Goal: Check status: Check status

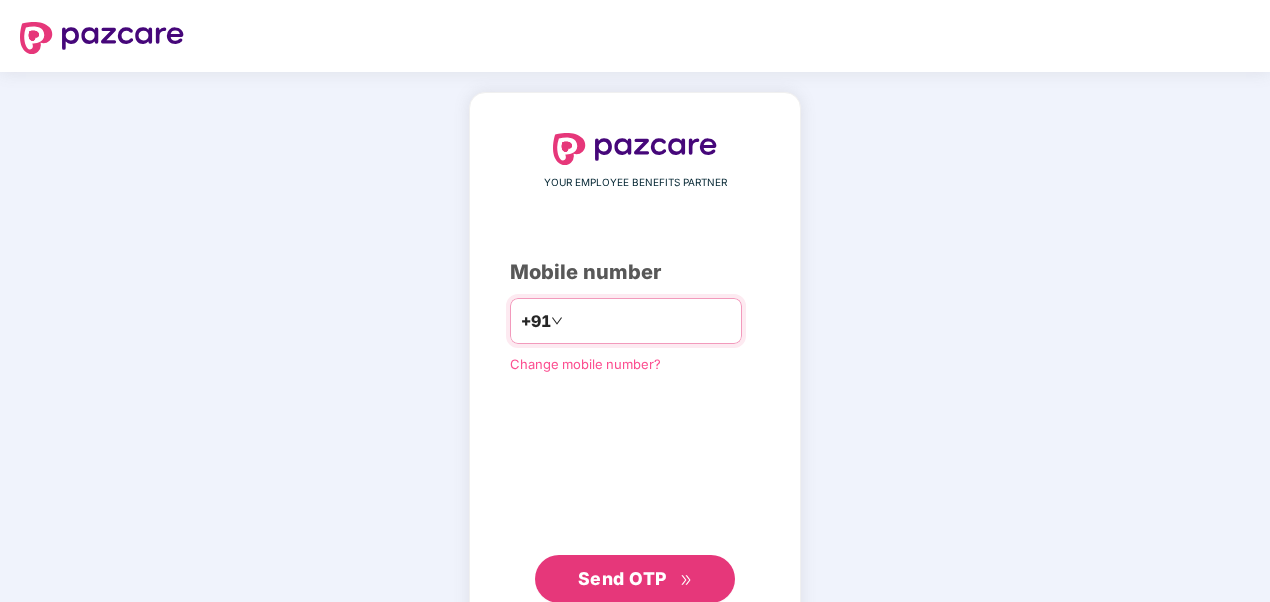
click at [638, 333] on input "number" at bounding box center [649, 321] width 164 height 32
type input "**********"
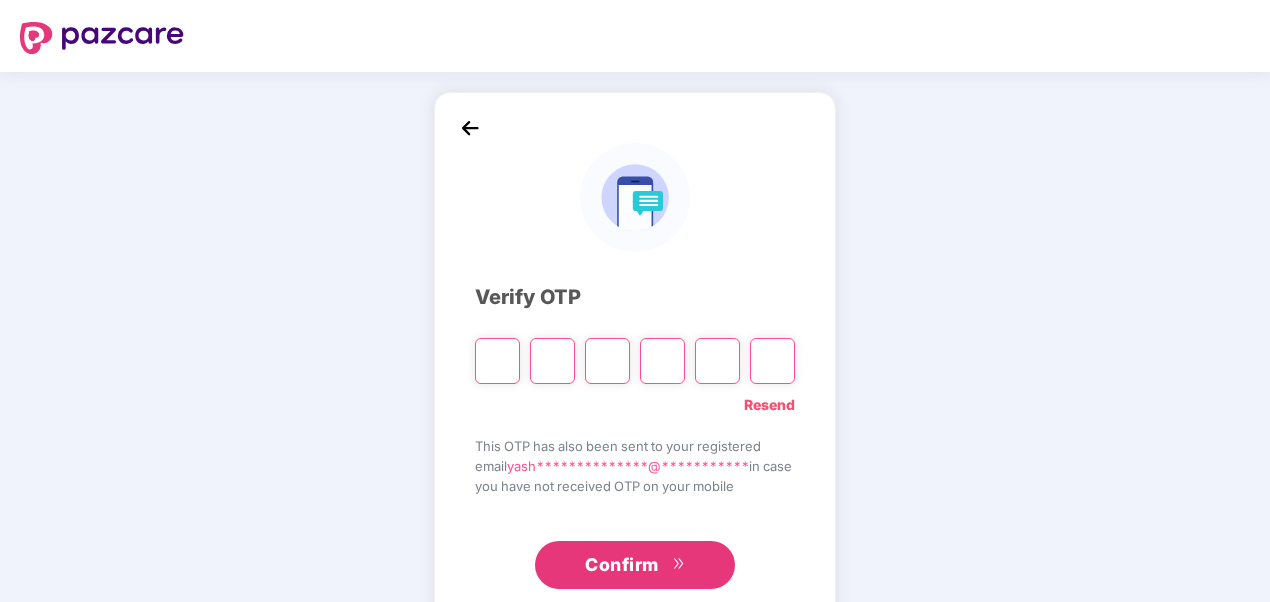
type input "*"
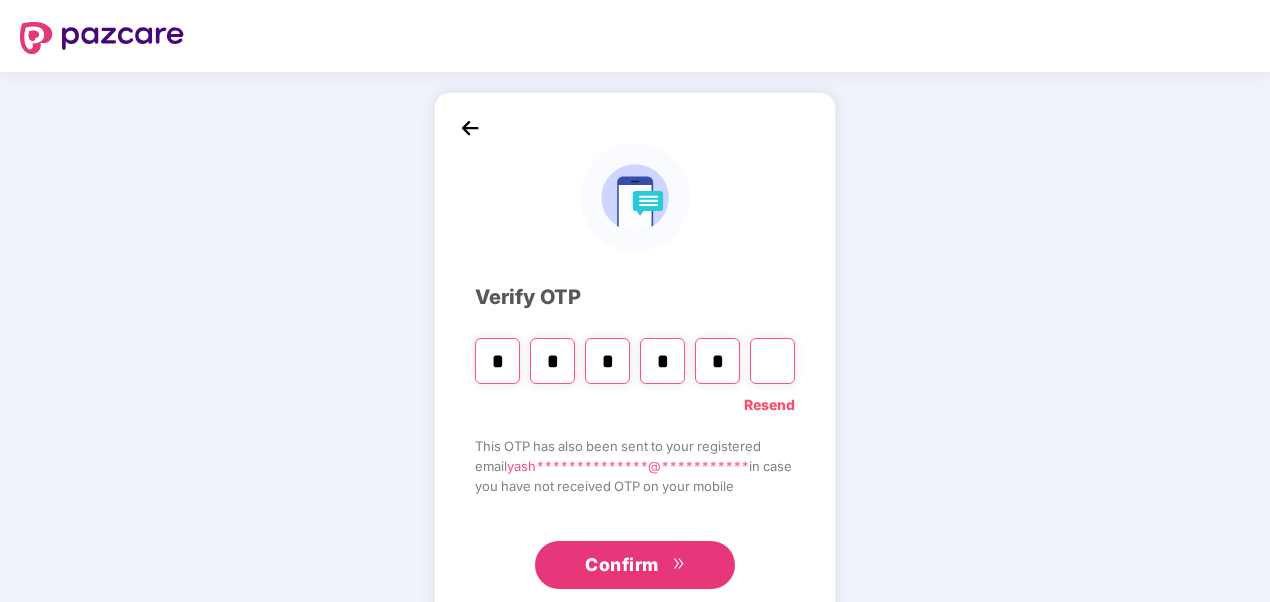
type input "*"
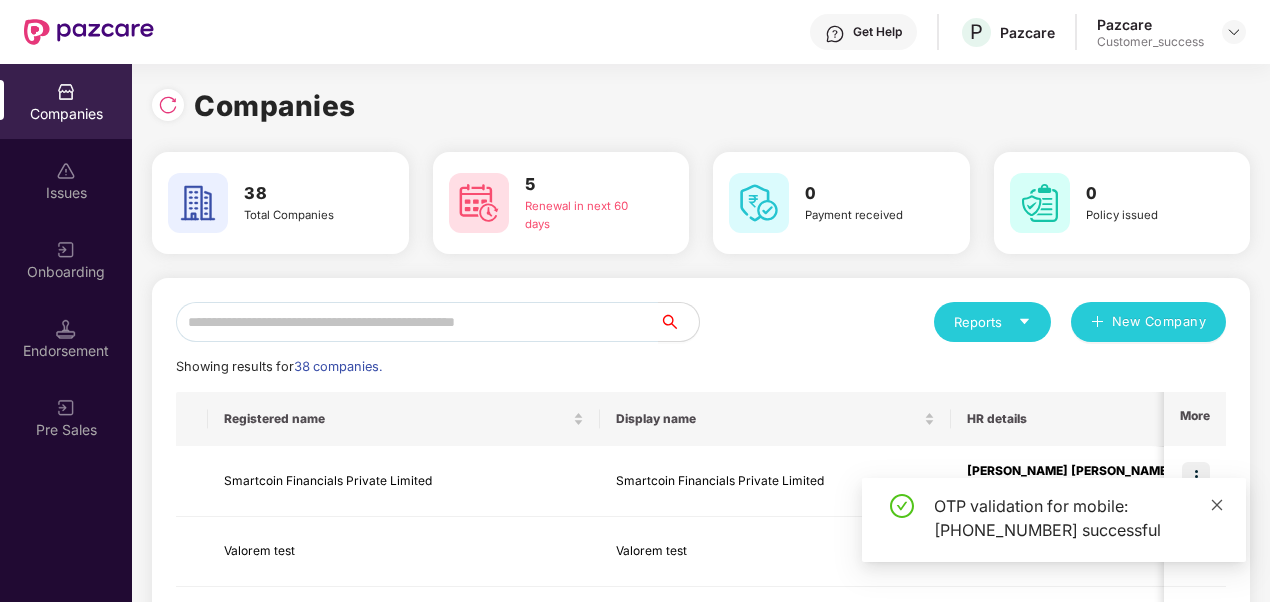
click at [1214, 508] on icon "close" at bounding box center [1217, 504] width 11 height 11
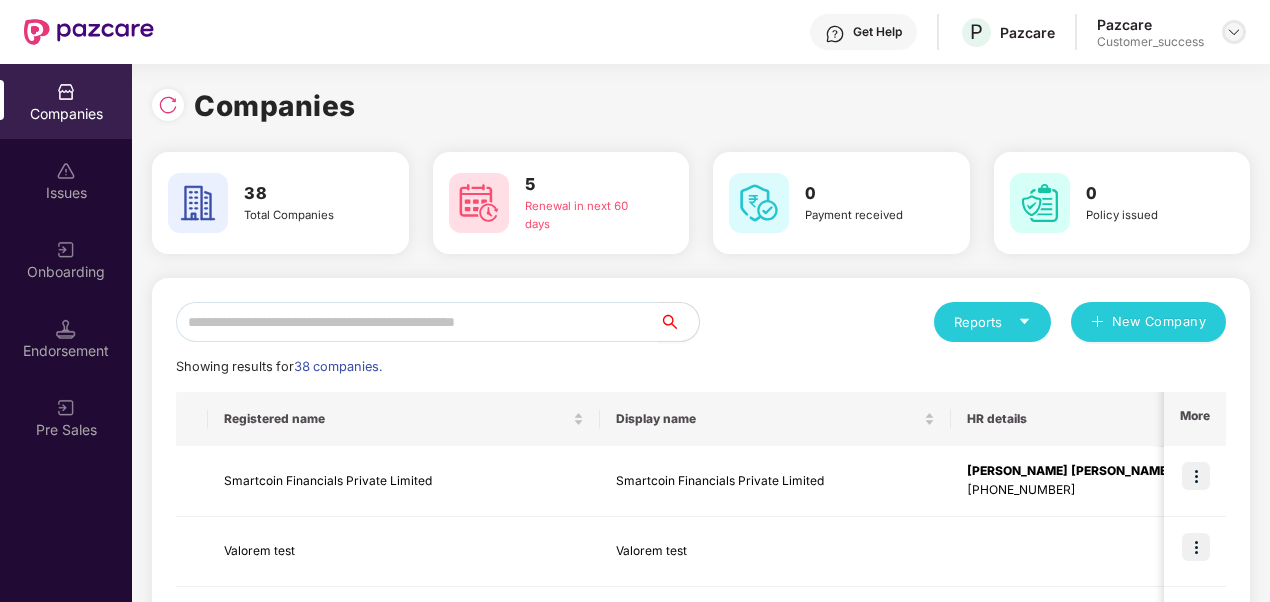
click at [1229, 25] on img at bounding box center [1234, 32] width 16 height 16
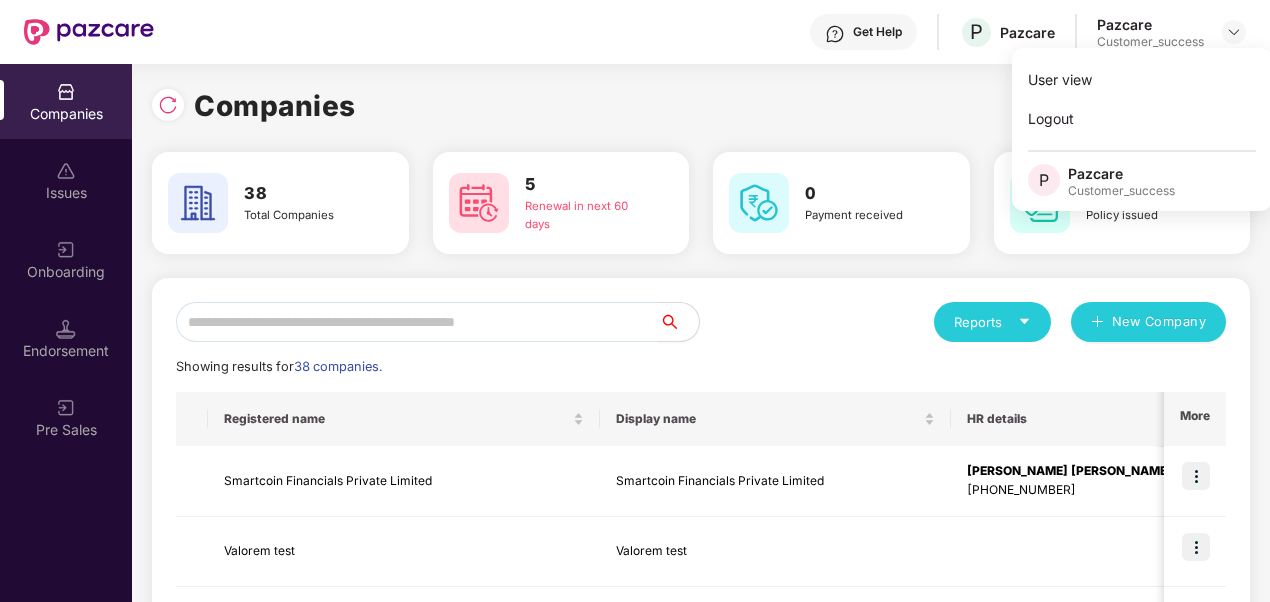
click at [906, 105] on div "Companies" at bounding box center [701, 106] width 1098 height 44
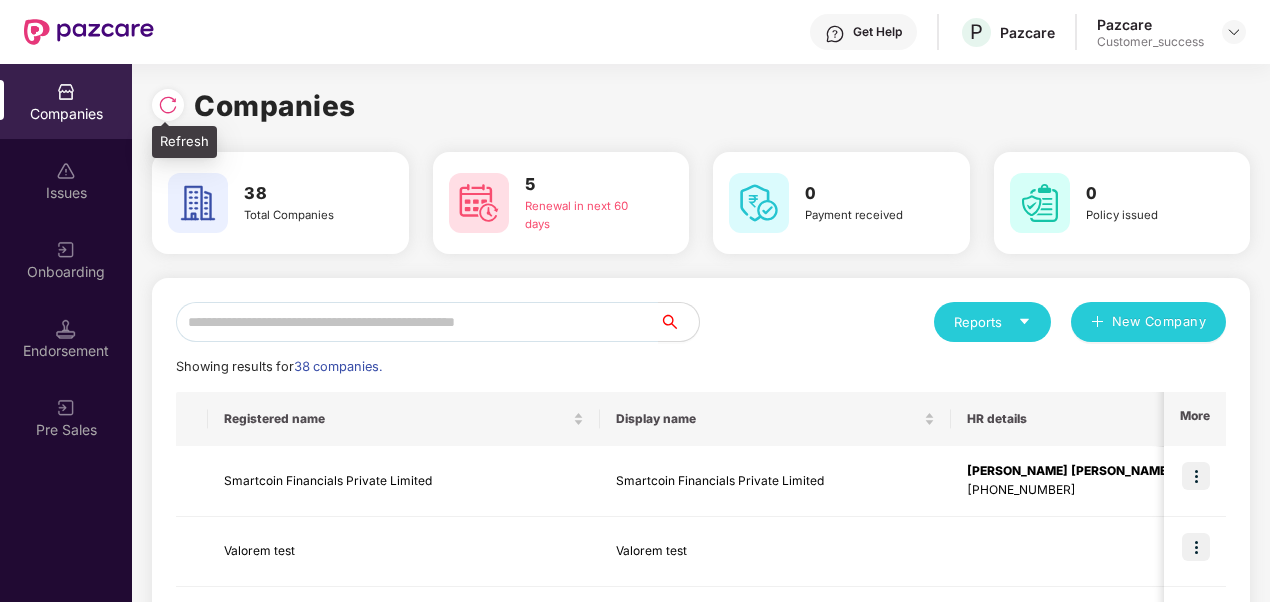
click at [159, 114] on img at bounding box center [168, 105] width 20 height 20
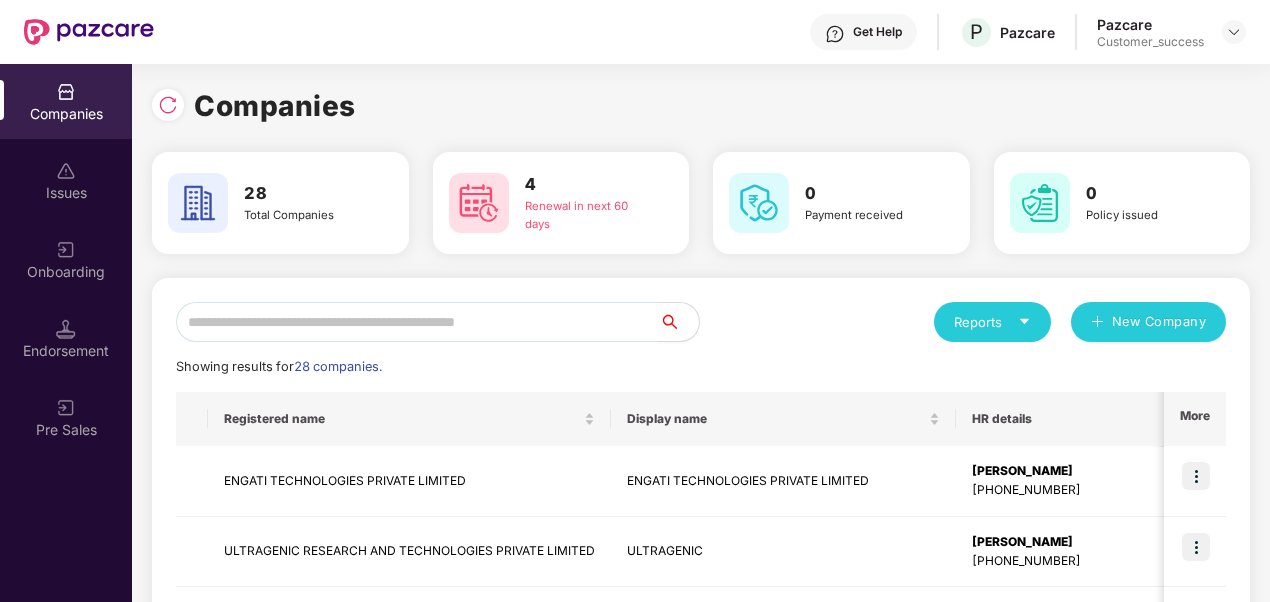
click at [440, 320] on input "text" at bounding box center [417, 322] width 483 height 40
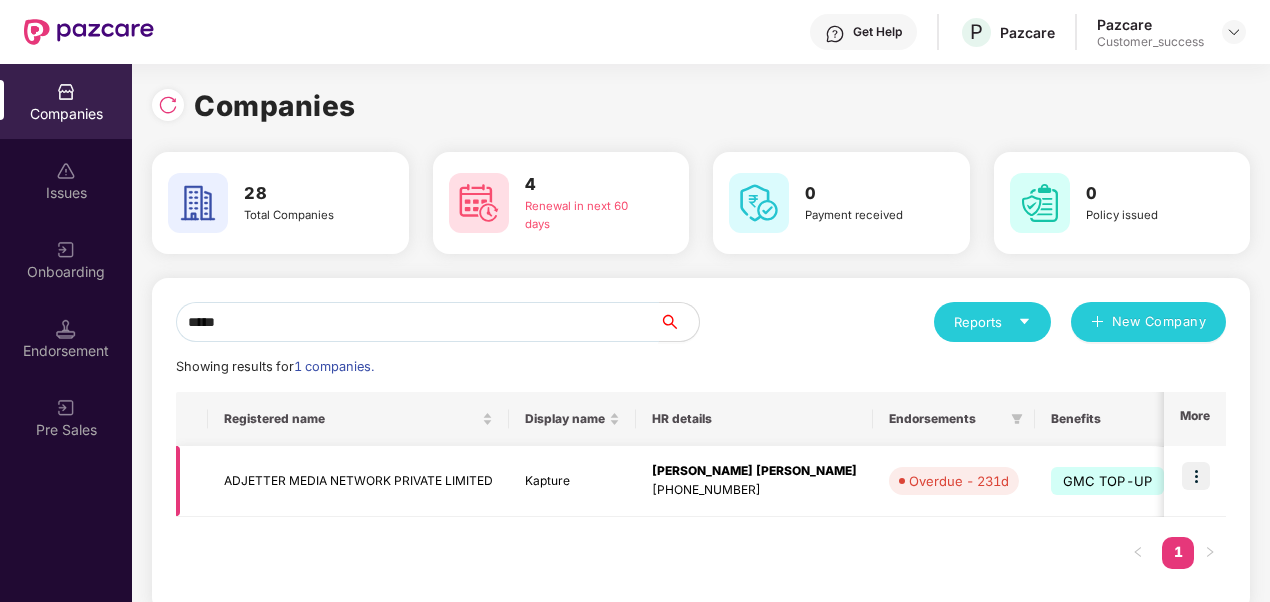
type input "*****"
click at [1199, 477] on img at bounding box center [1196, 476] width 28 height 28
click at [342, 495] on td "ADJETTER MEDIA NETWORK PRIVATE LIMITED" at bounding box center [358, 481] width 301 height 71
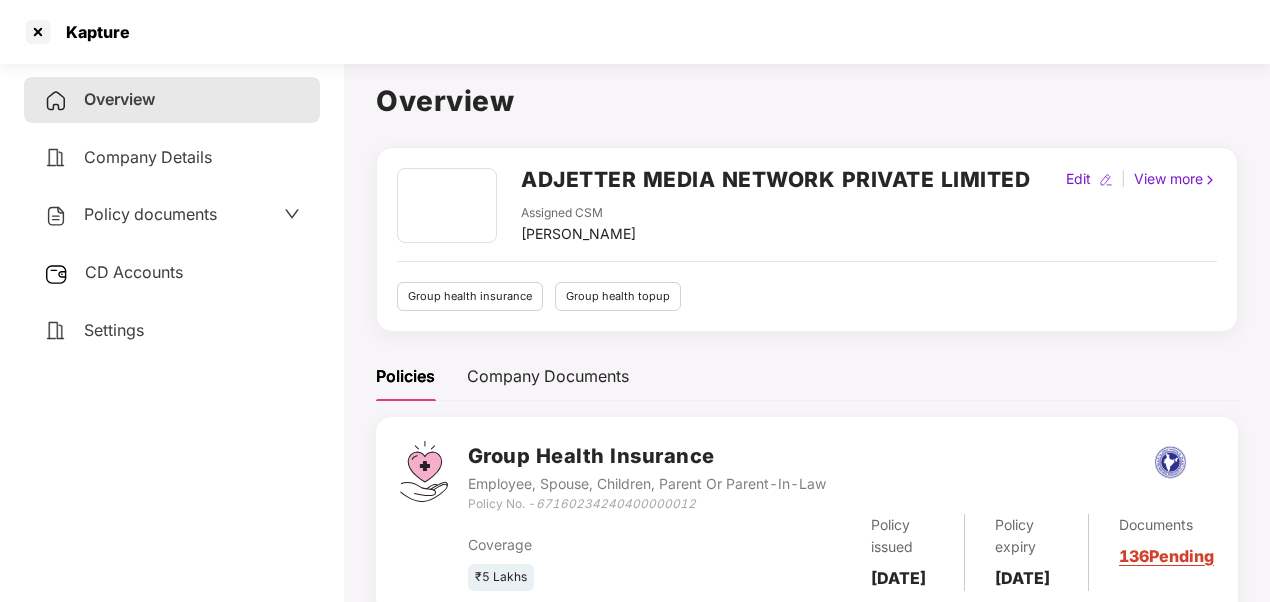
click at [272, 208] on div "Policy documents" at bounding box center [172, 215] width 256 height 26
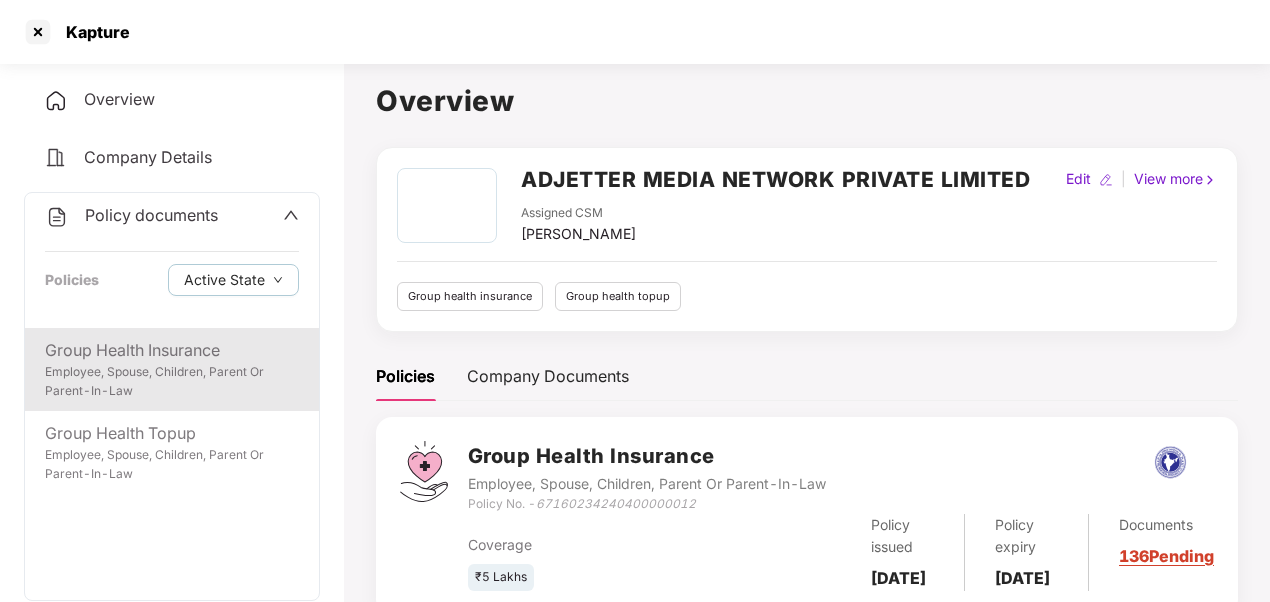
click at [187, 372] on div "Employee, Spouse, Children, Parent Or Parent-In-Law" at bounding box center [172, 382] width 254 height 38
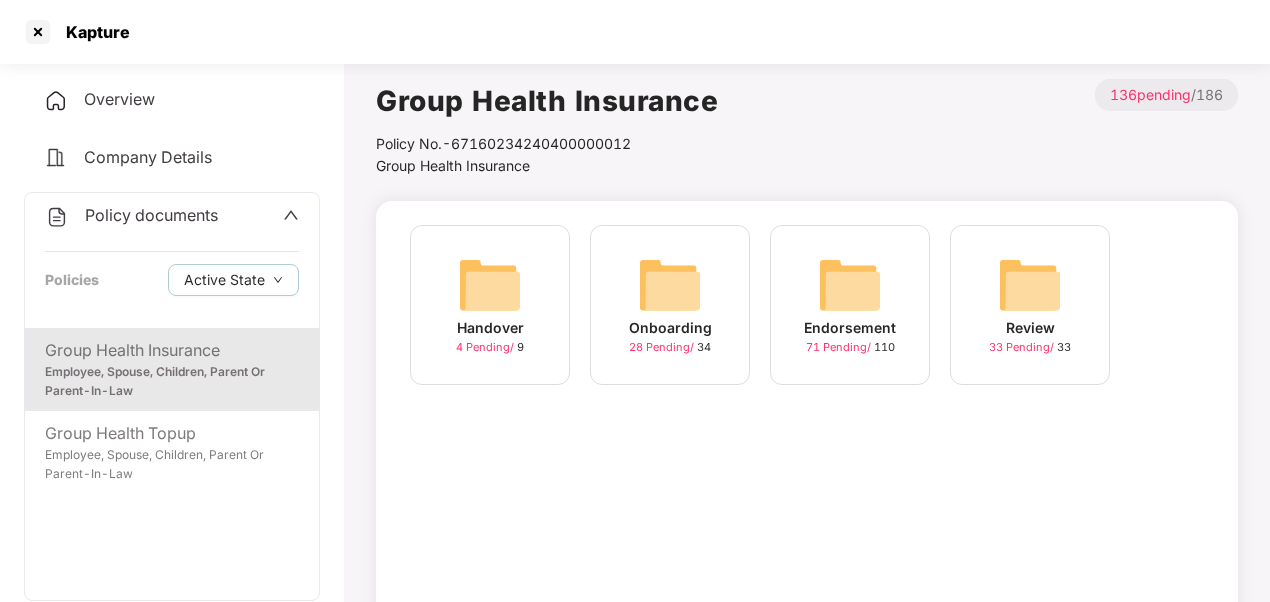
click at [696, 338] on div "Onboarding" at bounding box center [670, 328] width 83 height 22
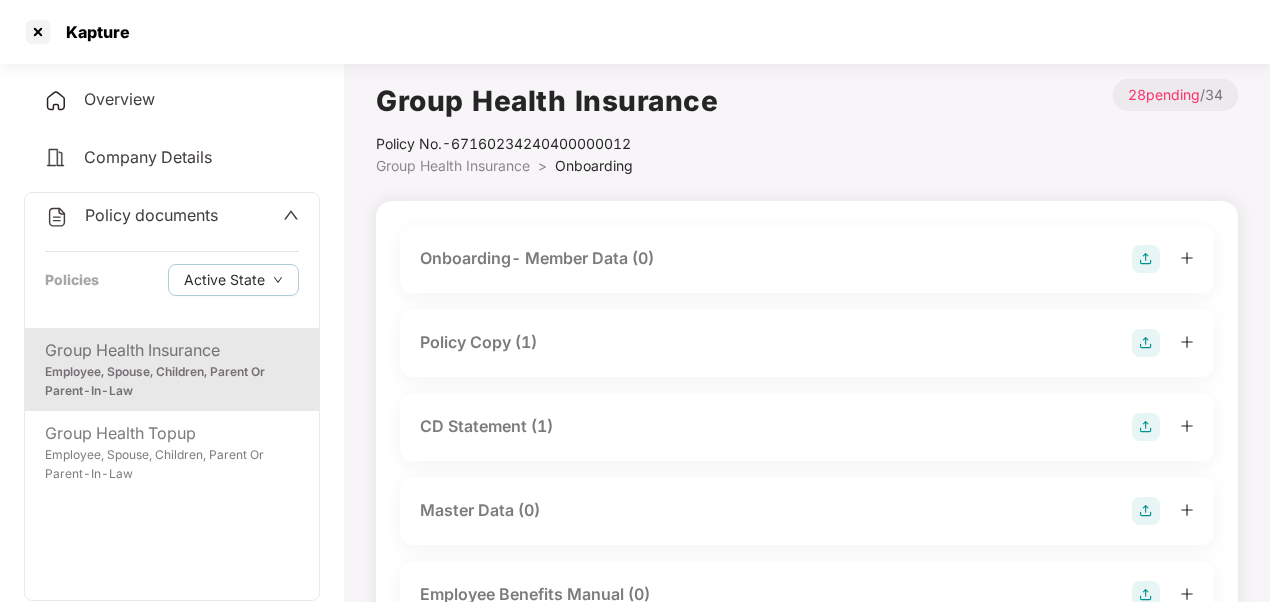
click at [1141, 347] on img at bounding box center [1146, 343] width 28 height 28
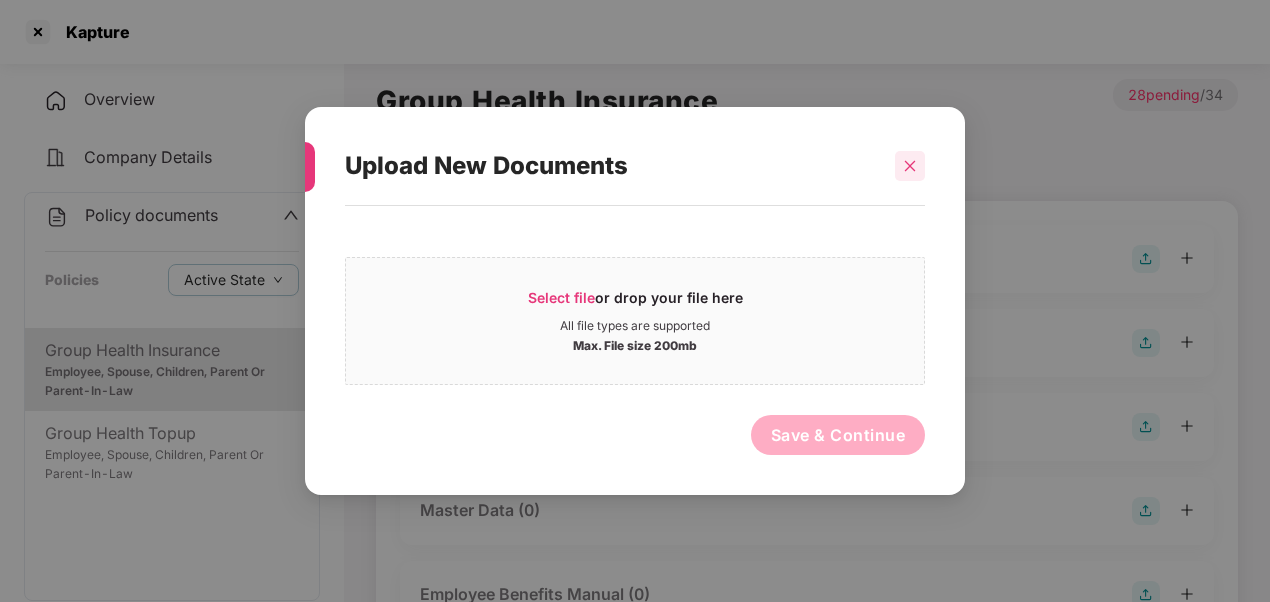
click at [907, 154] on div at bounding box center [910, 166] width 30 height 30
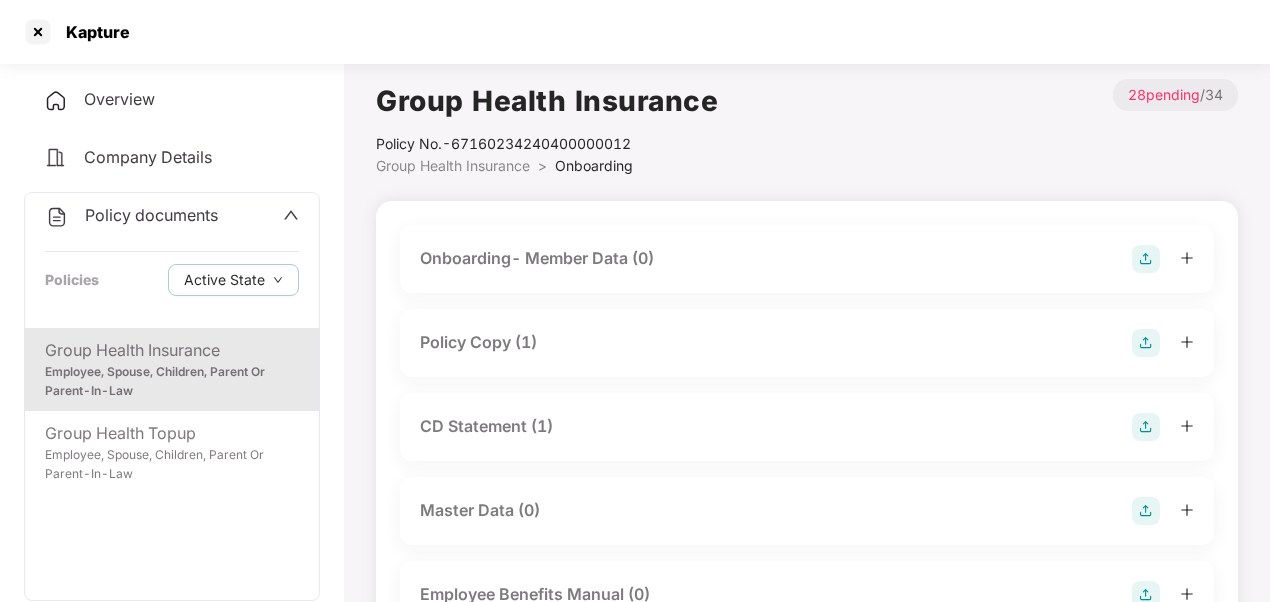
click at [581, 342] on div "Policy Copy (1)" at bounding box center [807, 343] width 774 height 28
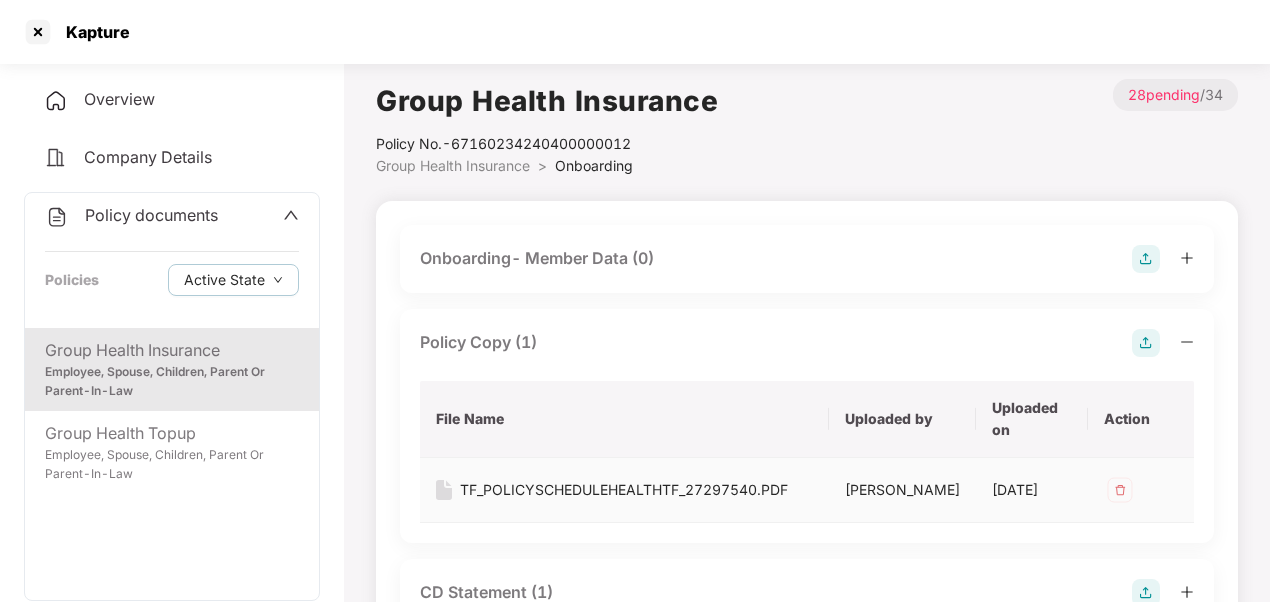
click at [443, 498] on img at bounding box center [444, 490] width 16 height 20
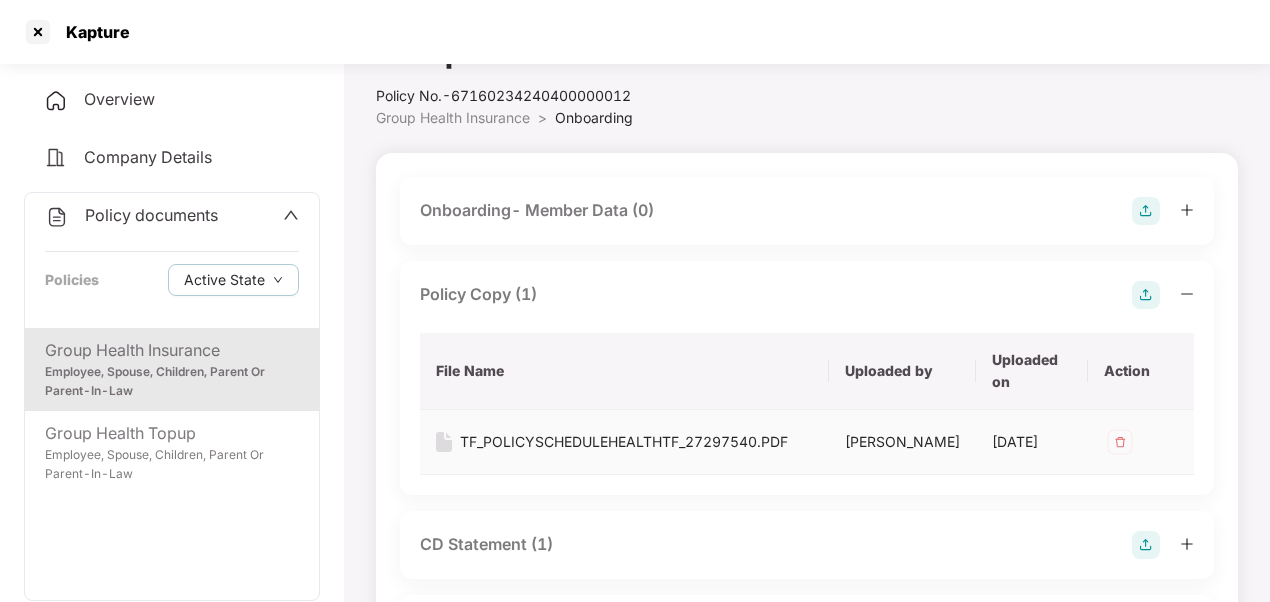
scroll to position [49, 0]
click at [528, 439] on div "TF_POLICYSCHEDULEHEALTHTF_27297540.PDF" at bounding box center [624, 441] width 328 height 22
click at [40, 24] on div at bounding box center [38, 32] width 32 height 32
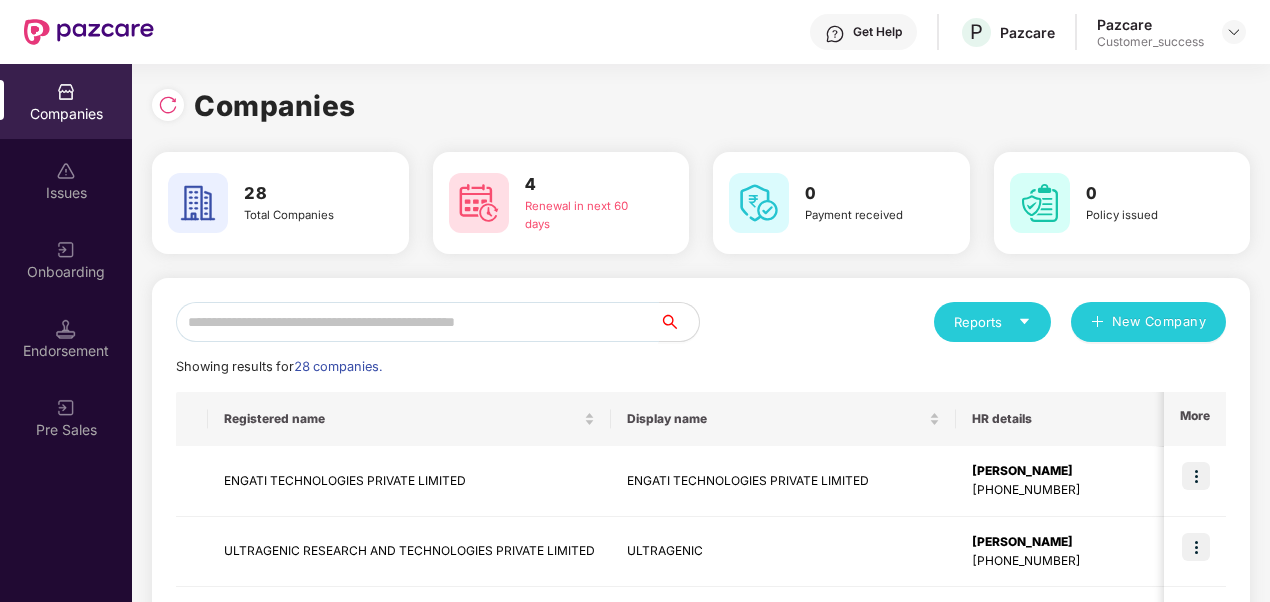
click at [547, 331] on input "text" at bounding box center [417, 322] width 483 height 40
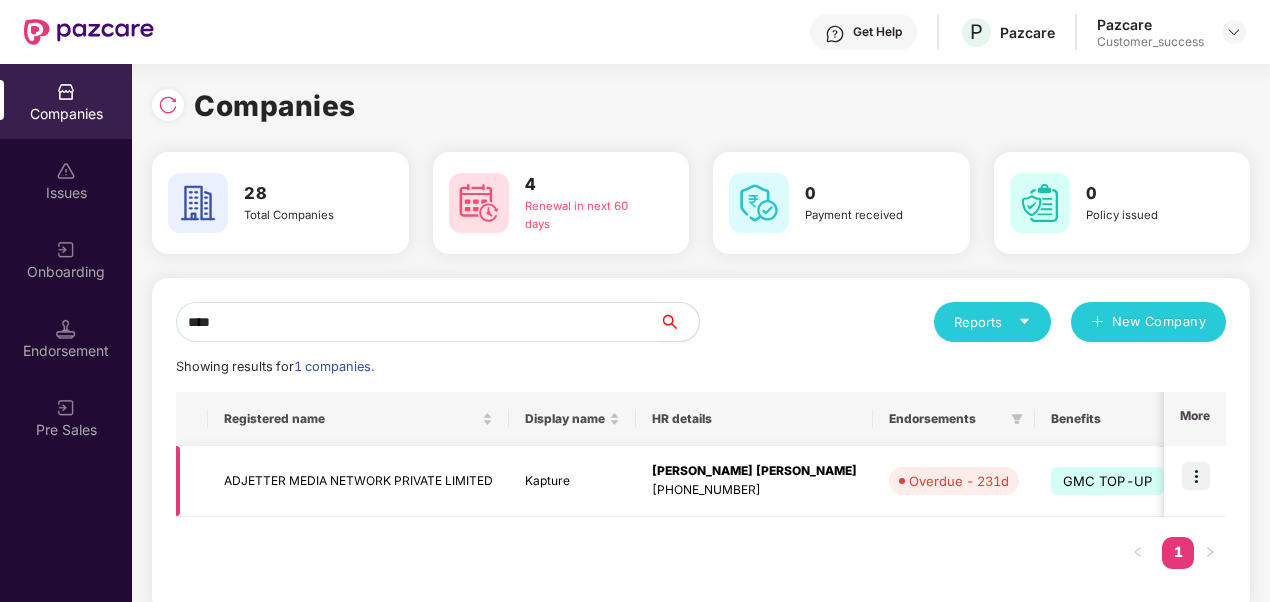
type input "****"
click at [1194, 473] on img at bounding box center [1196, 476] width 28 height 28
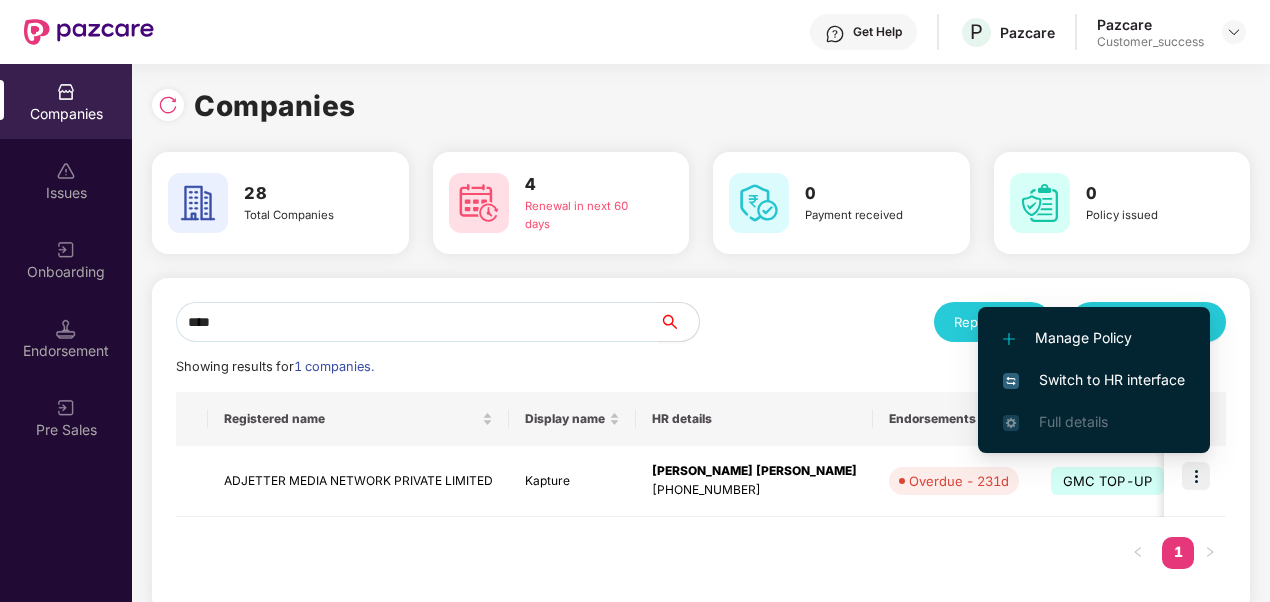
click at [1114, 364] on li "Switch to HR interface" at bounding box center [1094, 380] width 232 height 42
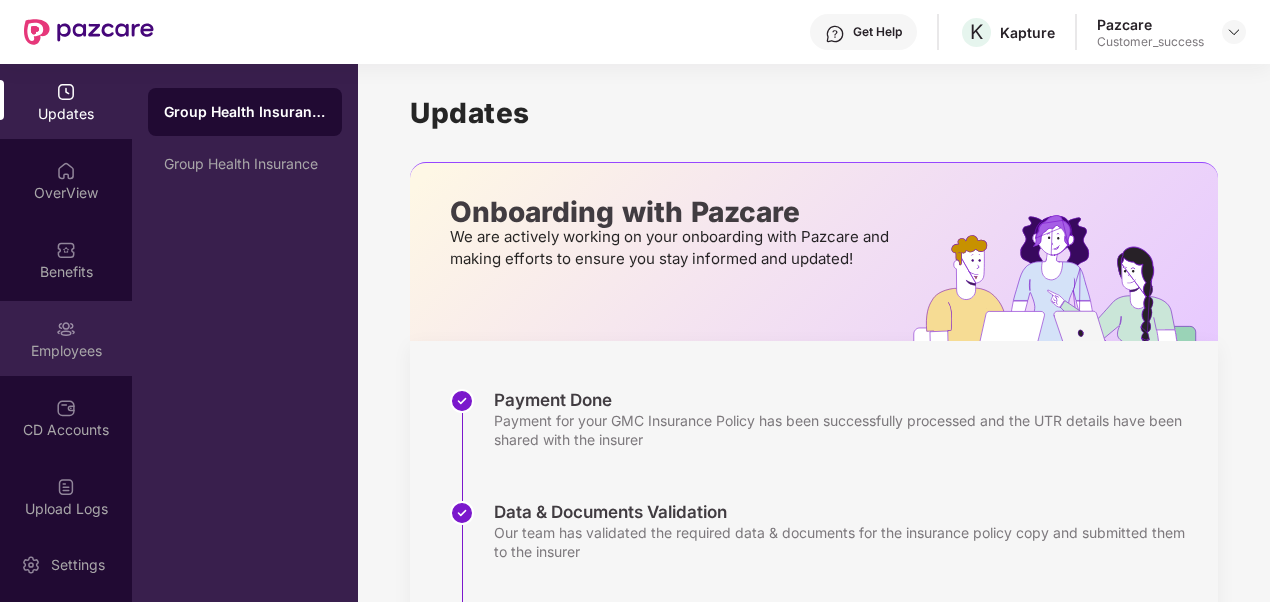
click at [67, 326] on img at bounding box center [66, 329] width 20 height 20
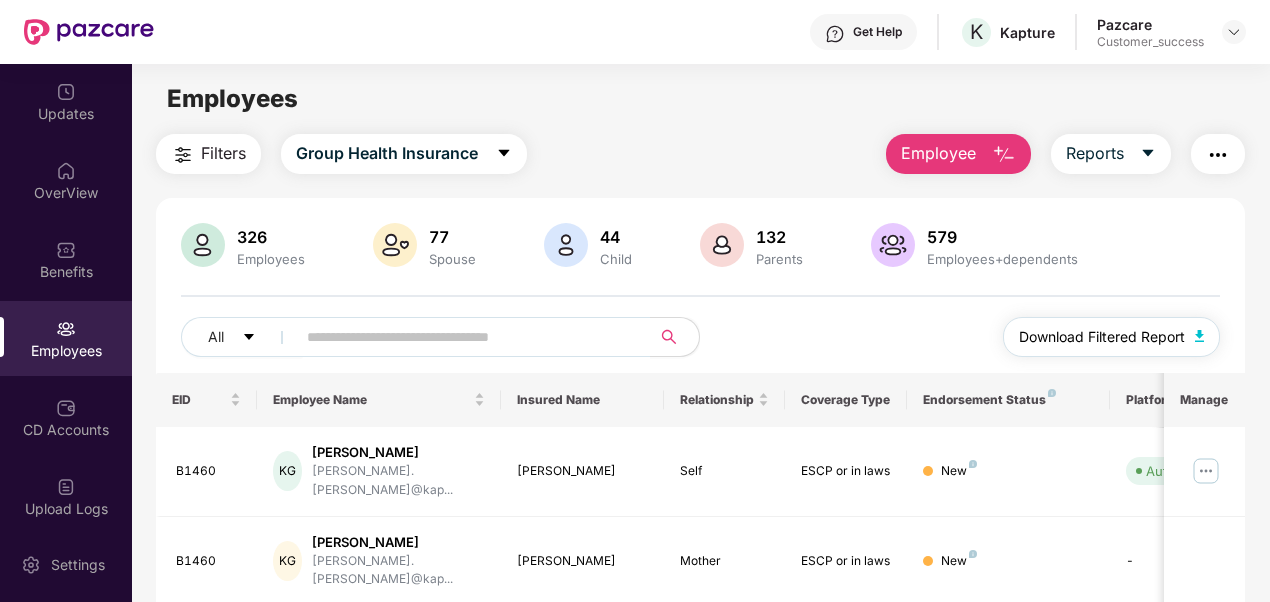
click at [1110, 332] on span "Download Filtered Report" at bounding box center [1102, 337] width 166 height 22
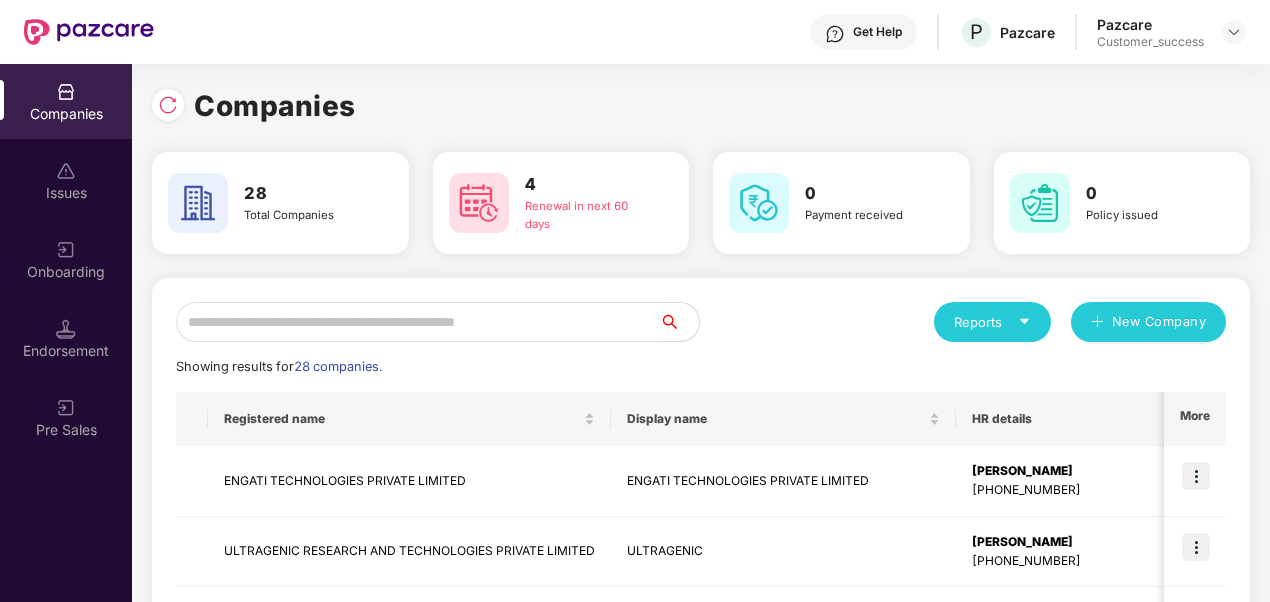
click at [311, 321] on input "text" at bounding box center [417, 322] width 483 height 40
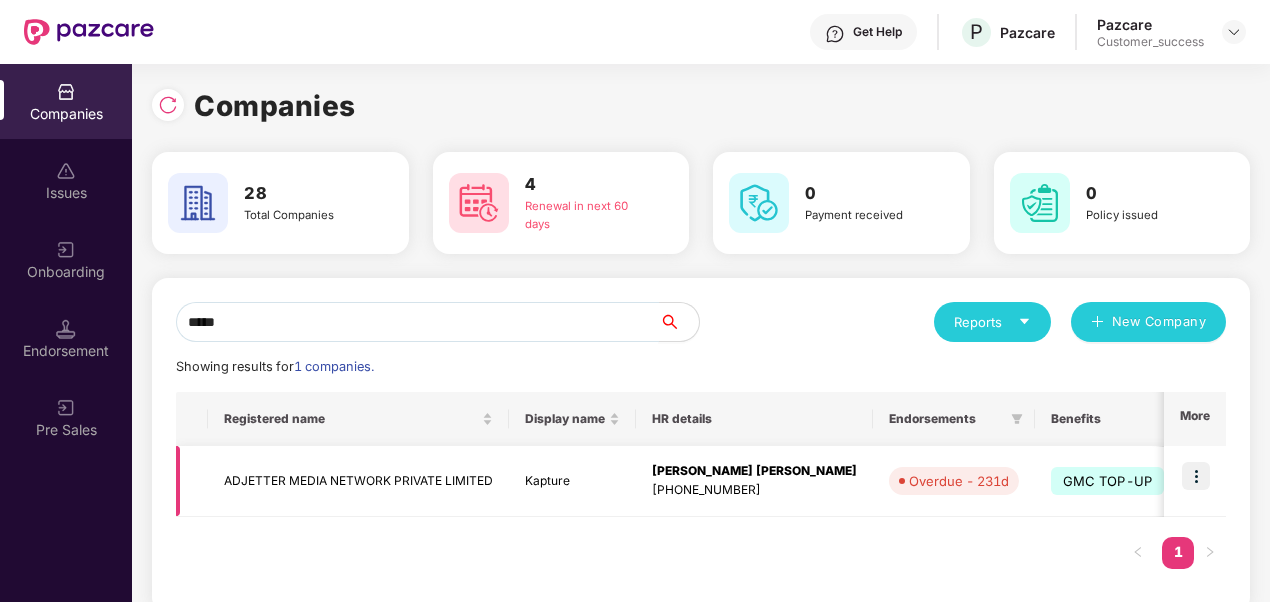
scroll to position [27, 0]
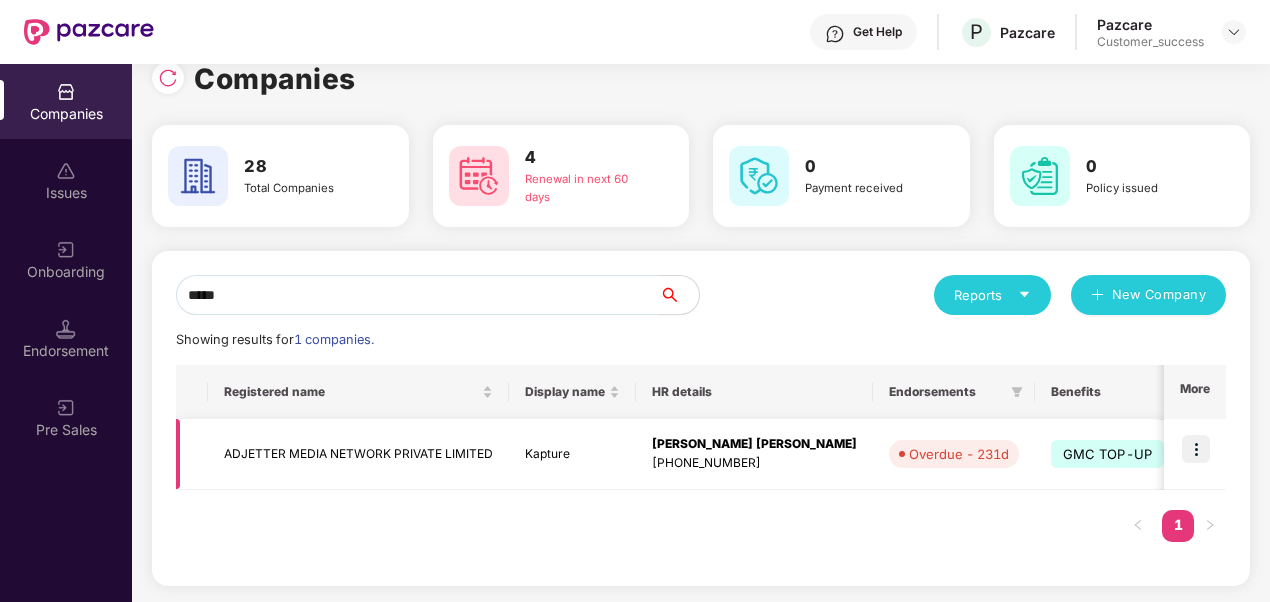
type input "*****"
click at [300, 443] on td "ADJETTER MEDIA NETWORK PRIVATE LIMITED" at bounding box center [358, 454] width 301 height 71
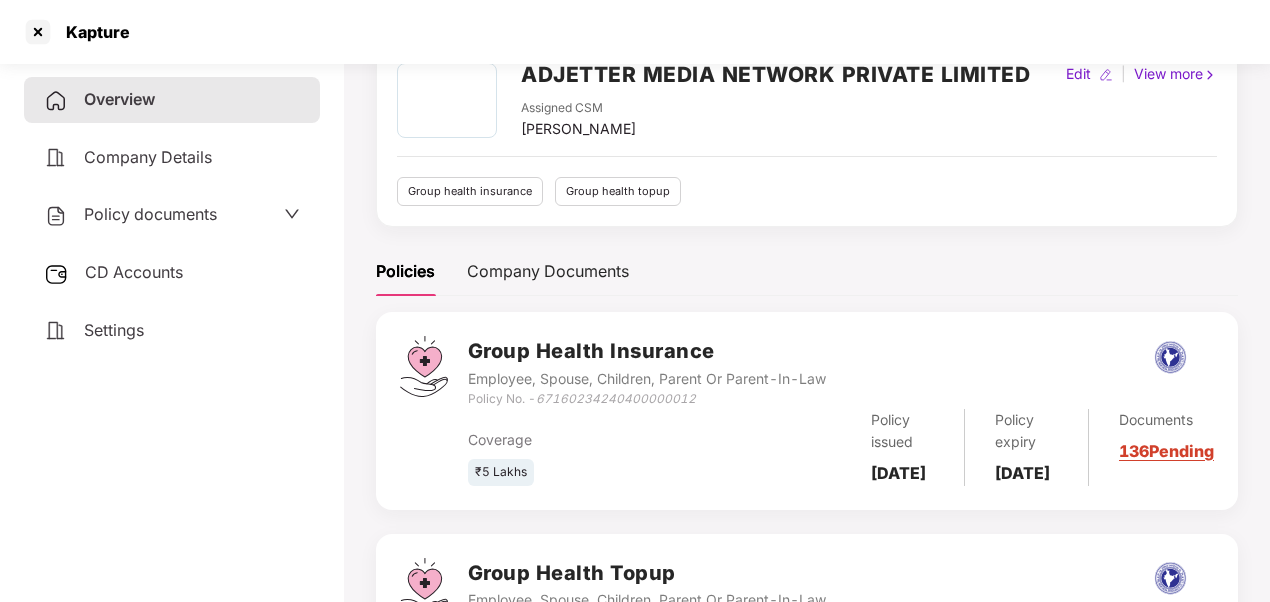
scroll to position [83, 0]
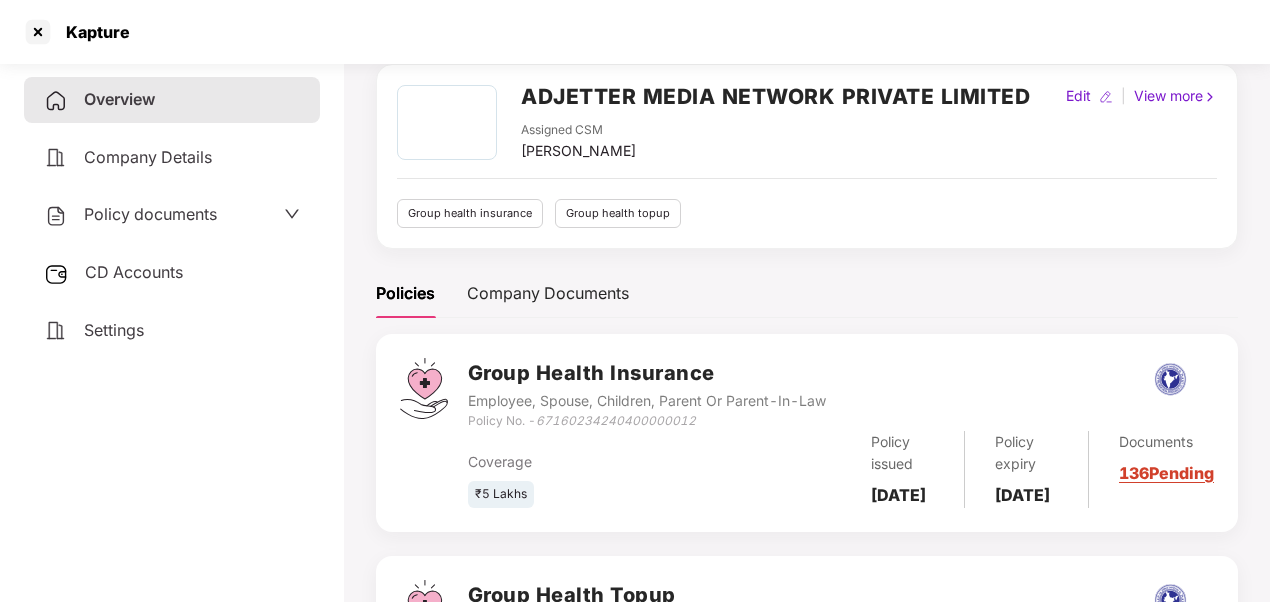
click at [190, 214] on span "Policy documents" at bounding box center [150, 214] width 133 height 20
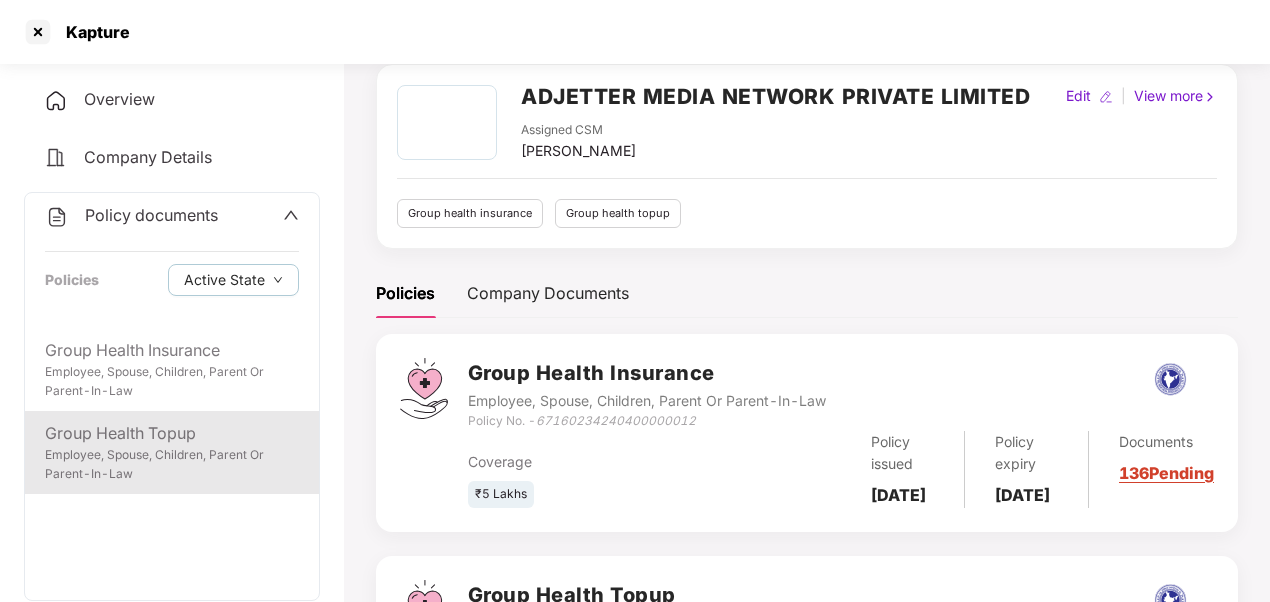
click at [113, 463] on div "Employee, Spouse, Children, Parent Or Parent-In-Law" at bounding box center [172, 465] width 254 height 38
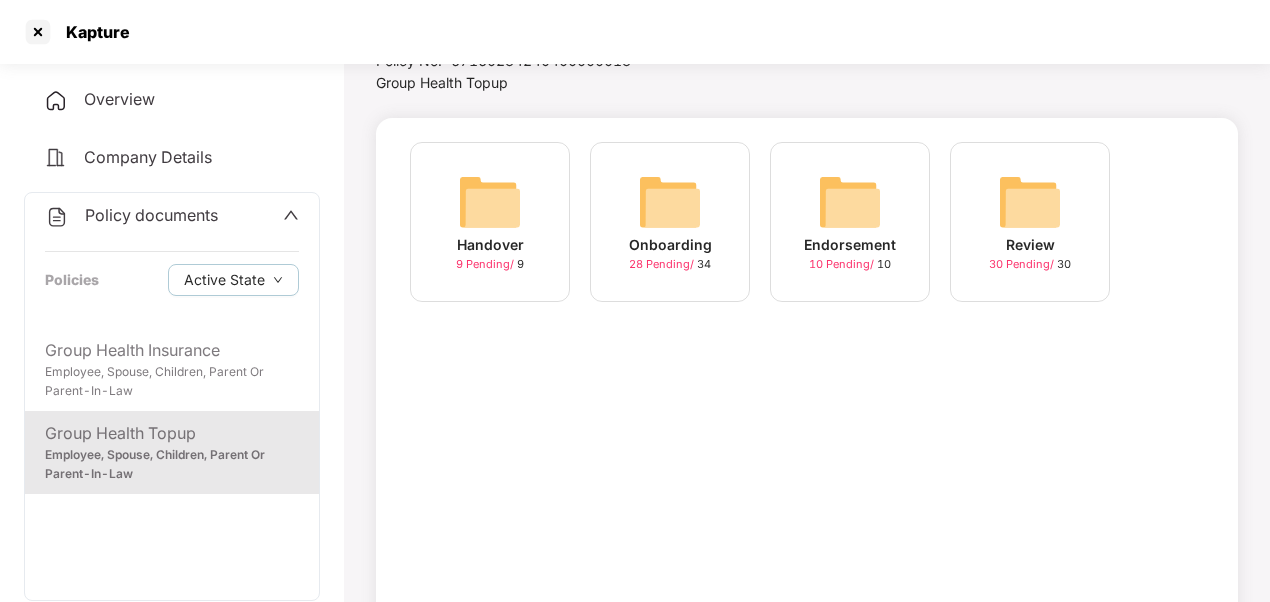
click at [684, 237] on div "Onboarding" at bounding box center [670, 245] width 83 height 22
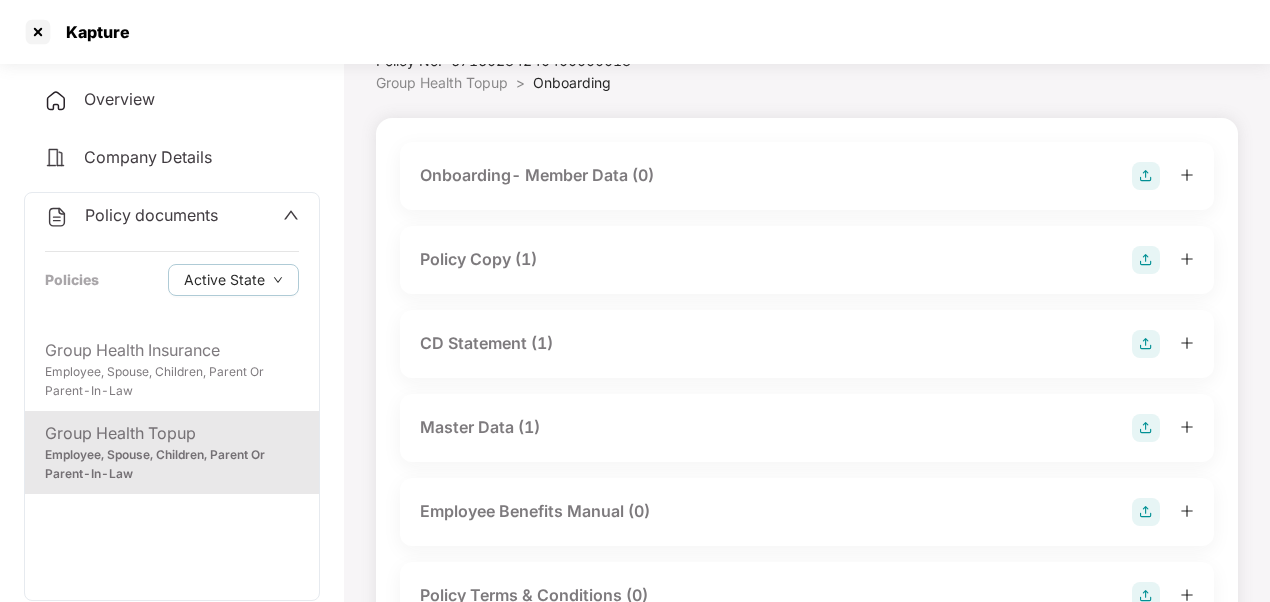
click at [487, 257] on div "Policy Copy (1)" at bounding box center [478, 259] width 117 height 25
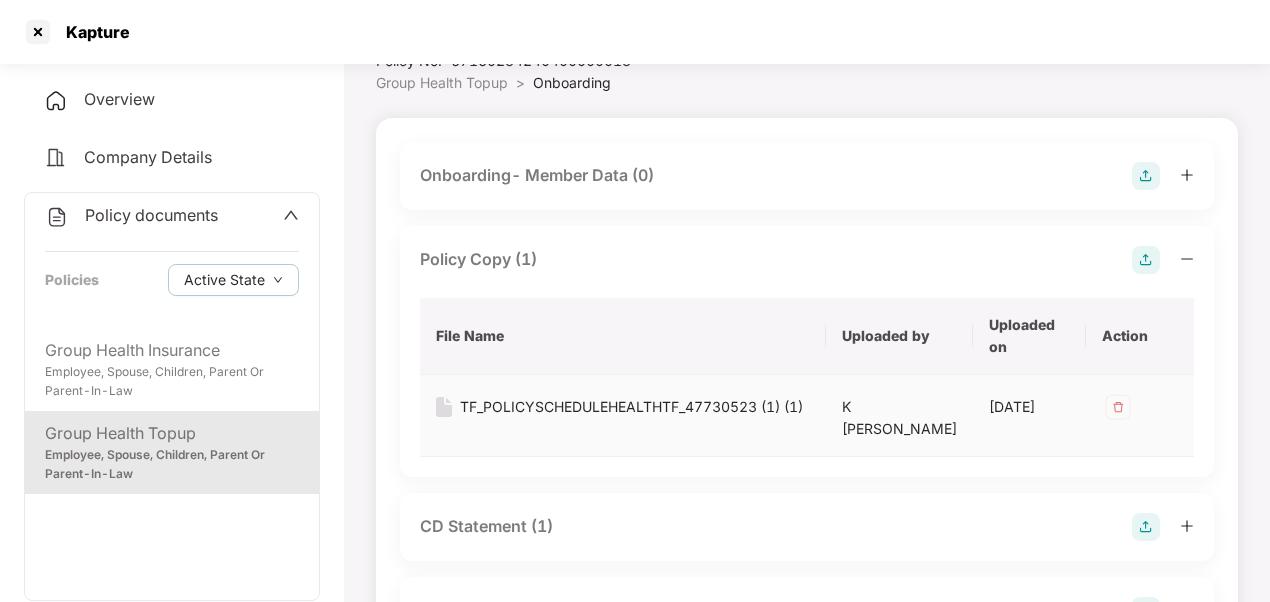
click at [444, 409] on img at bounding box center [444, 407] width 16 height 20
click at [485, 410] on div "TF_POLICYSCHEDULEHEALTHTF_47730523 (1) (1)" at bounding box center [631, 407] width 343 height 22
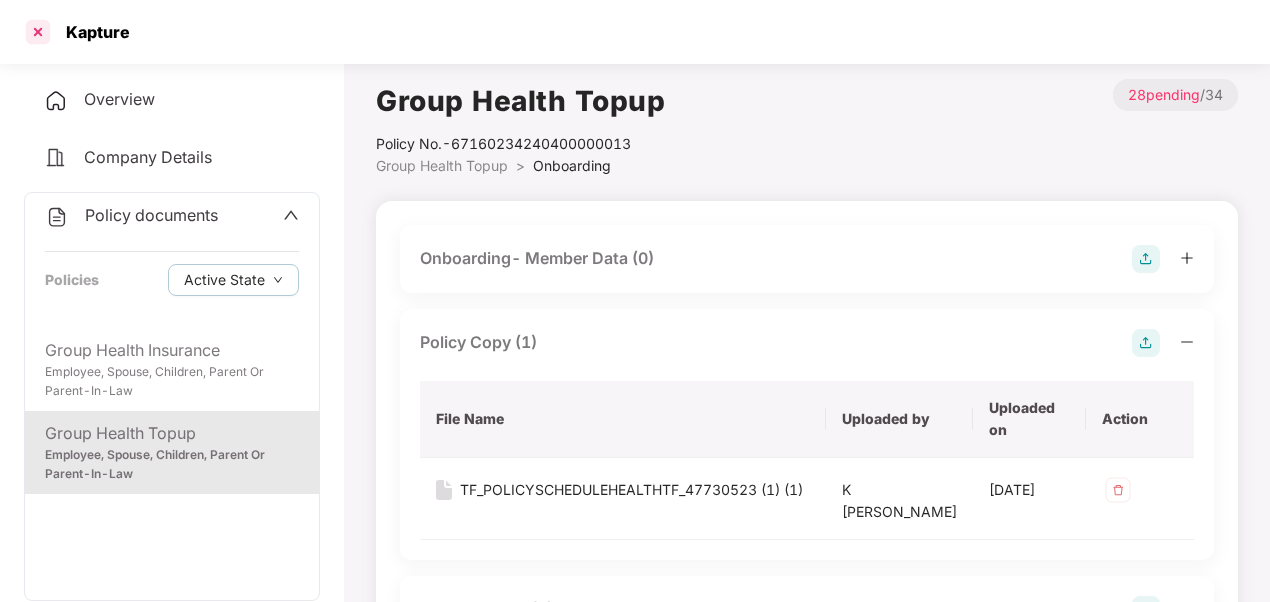
click at [35, 22] on div at bounding box center [38, 32] width 32 height 32
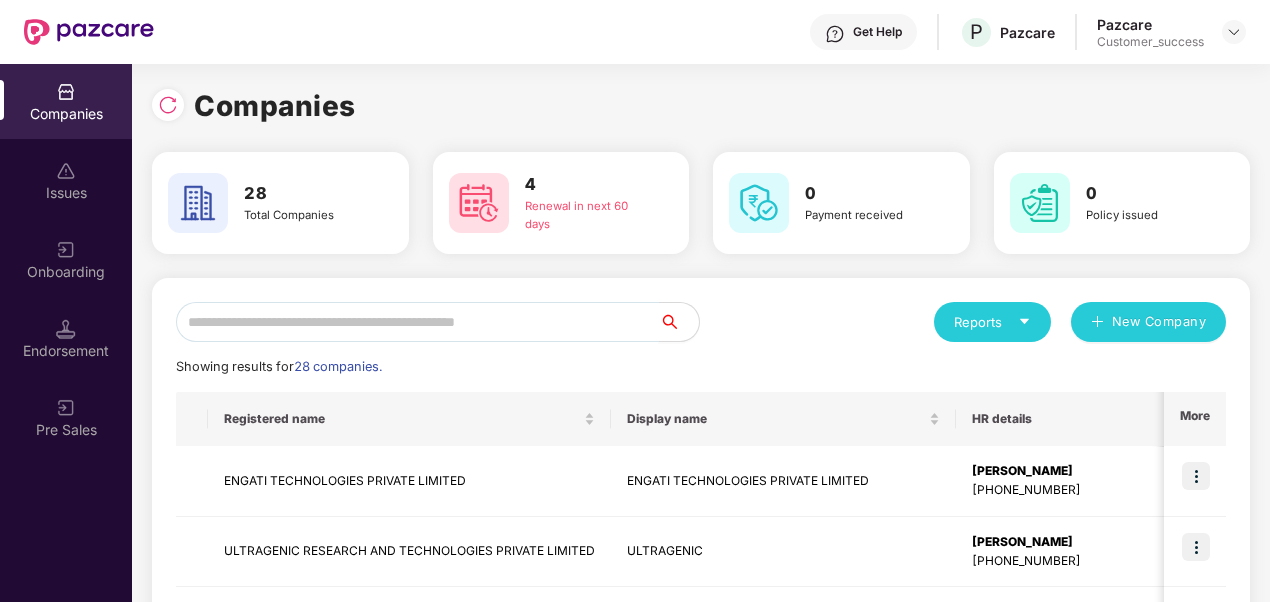
click at [575, 327] on input "text" at bounding box center [417, 322] width 483 height 40
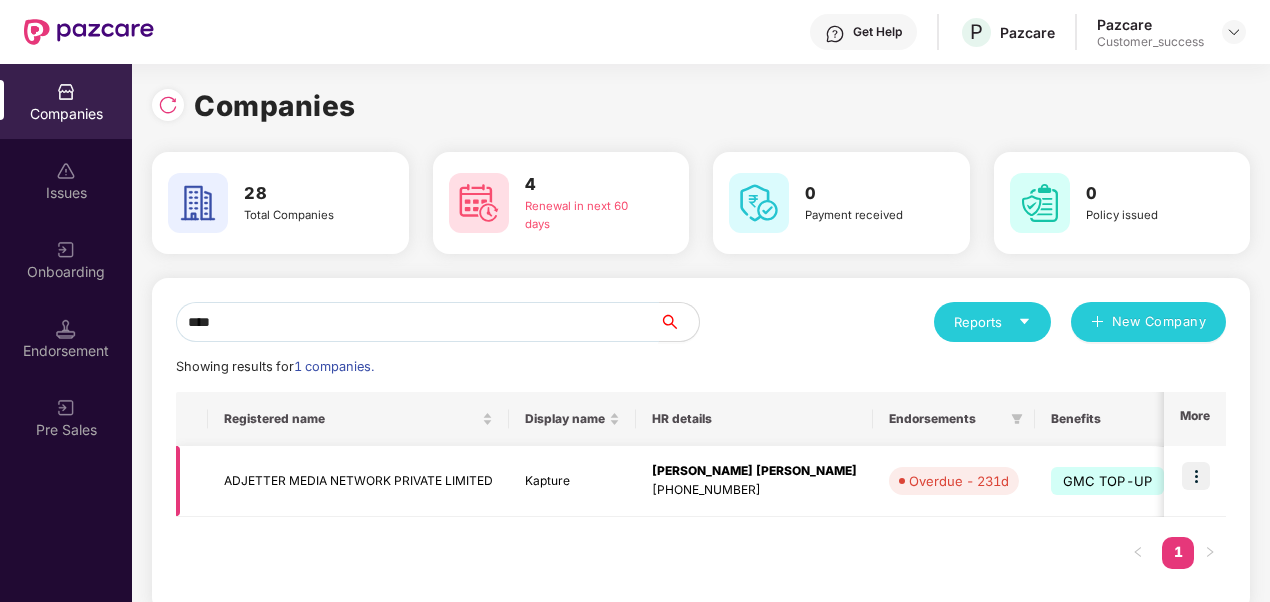
type input "****"
click at [1192, 469] on img at bounding box center [1196, 476] width 28 height 28
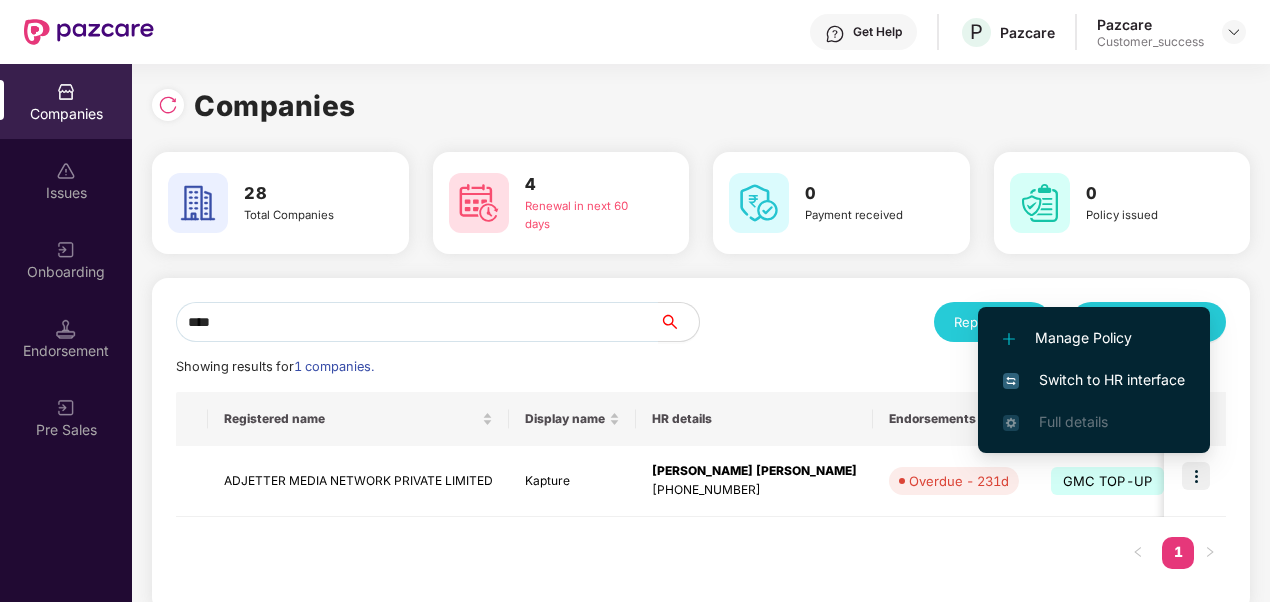
click at [1107, 384] on span "Switch to HR interface" at bounding box center [1094, 380] width 182 height 22
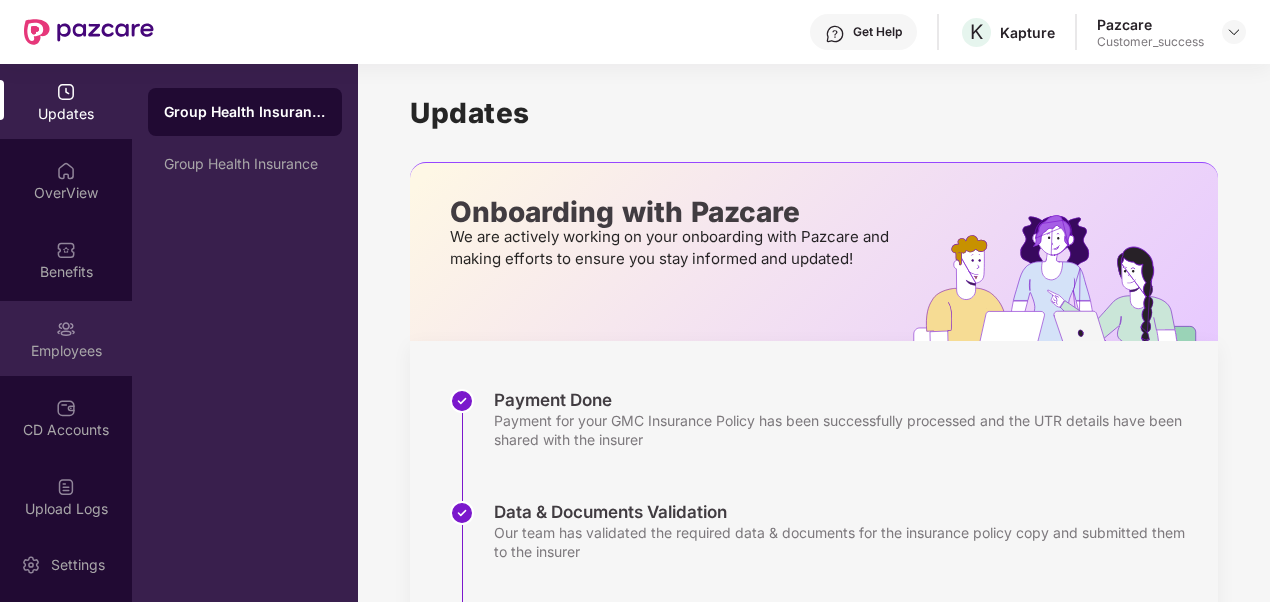
click at [78, 345] on div "Employees" at bounding box center [66, 351] width 132 height 20
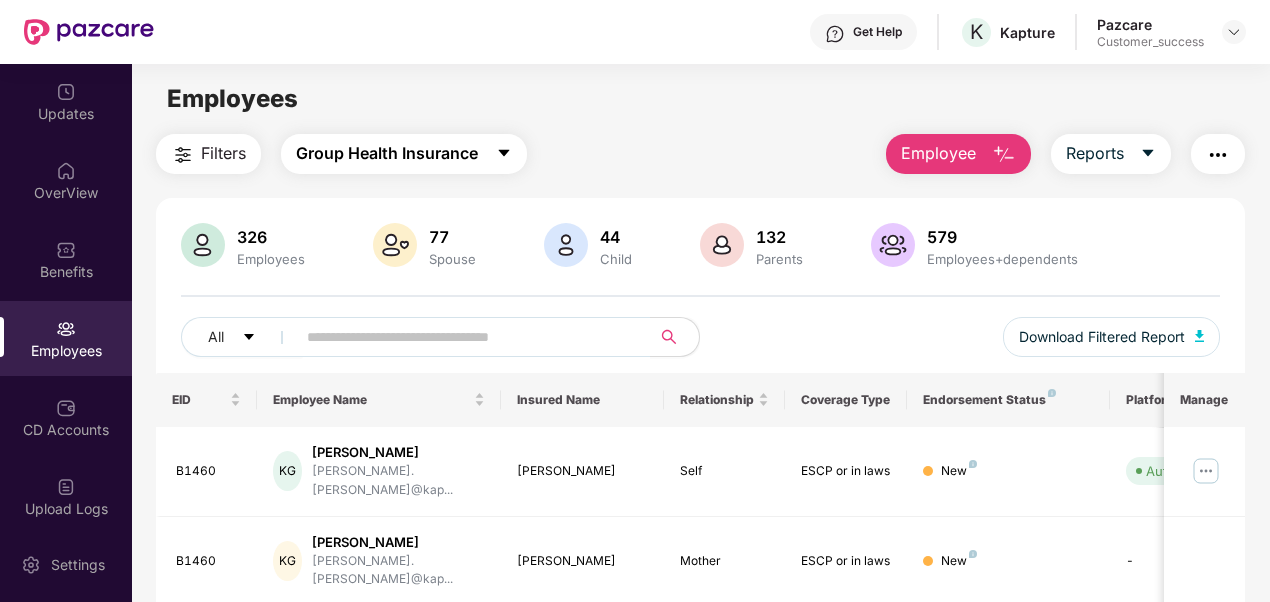
click at [420, 166] on span "Group Health Insurance" at bounding box center [387, 153] width 182 height 25
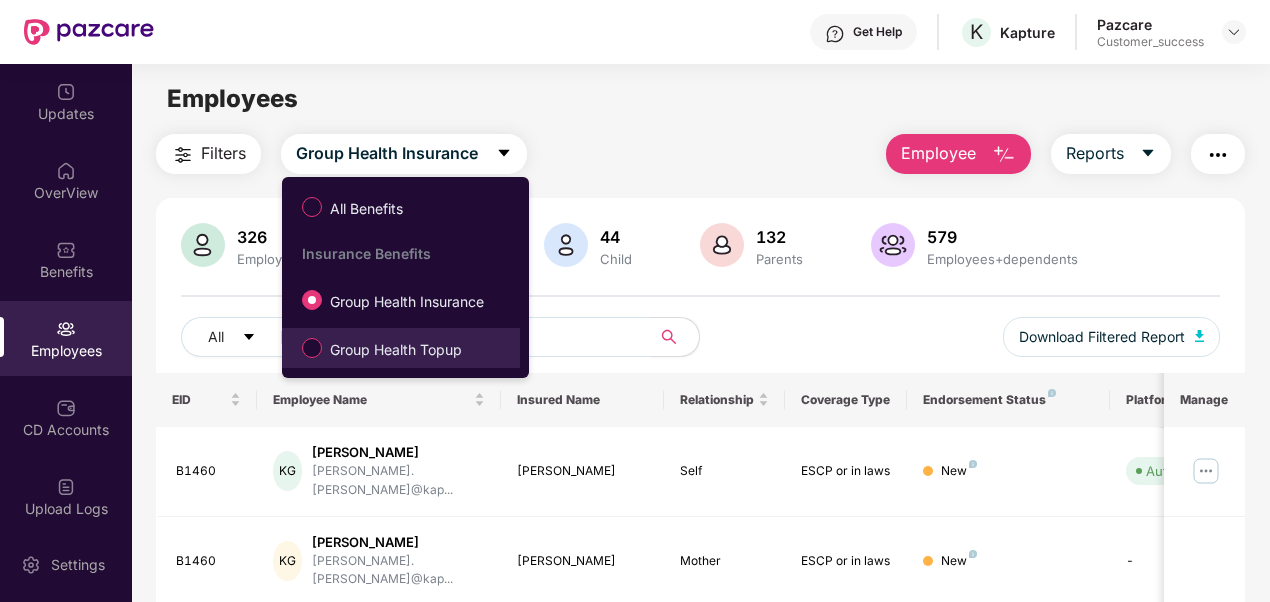
click at [409, 337] on label "Group Health Topup" at bounding box center [386, 348] width 188 height 34
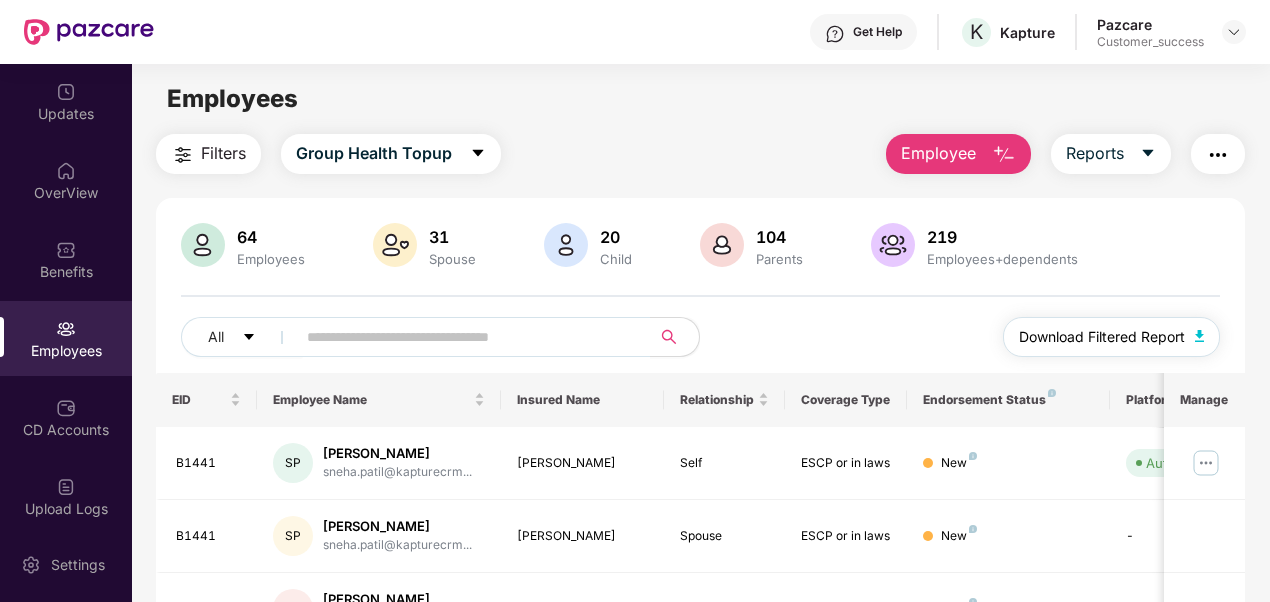
click at [1169, 323] on button "Download Filtered Report" at bounding box center [1112, 337] width 218 height 40
click at [480, 336] on input "text" at bounding box center [465, 337] width 317 height 30
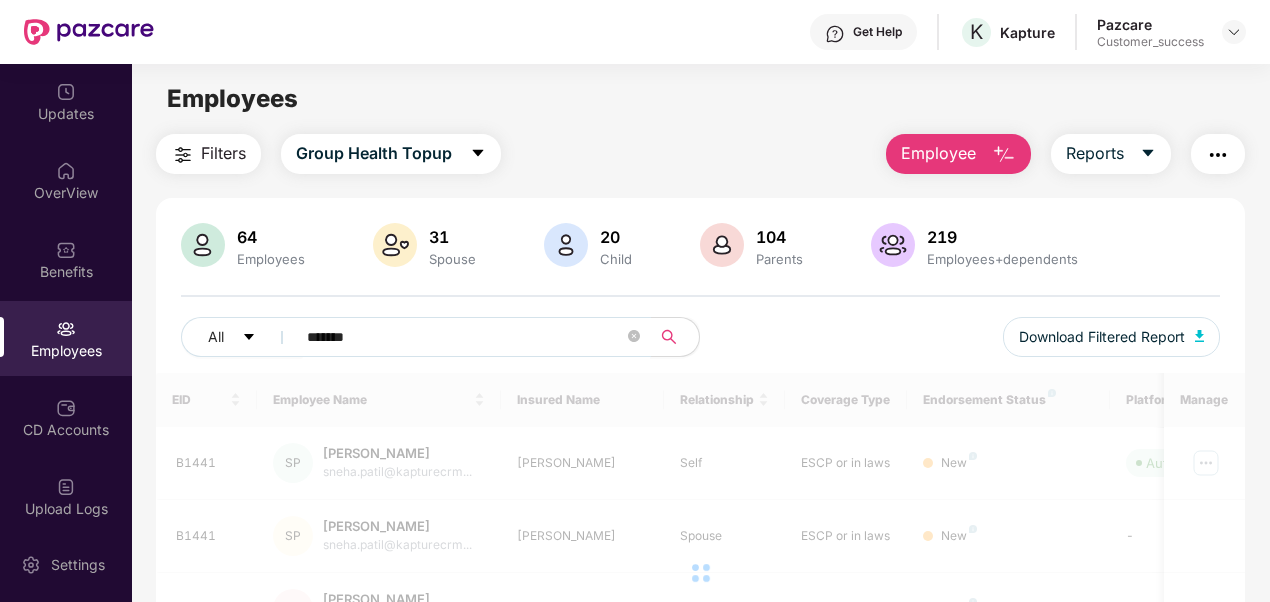
type input "*******"
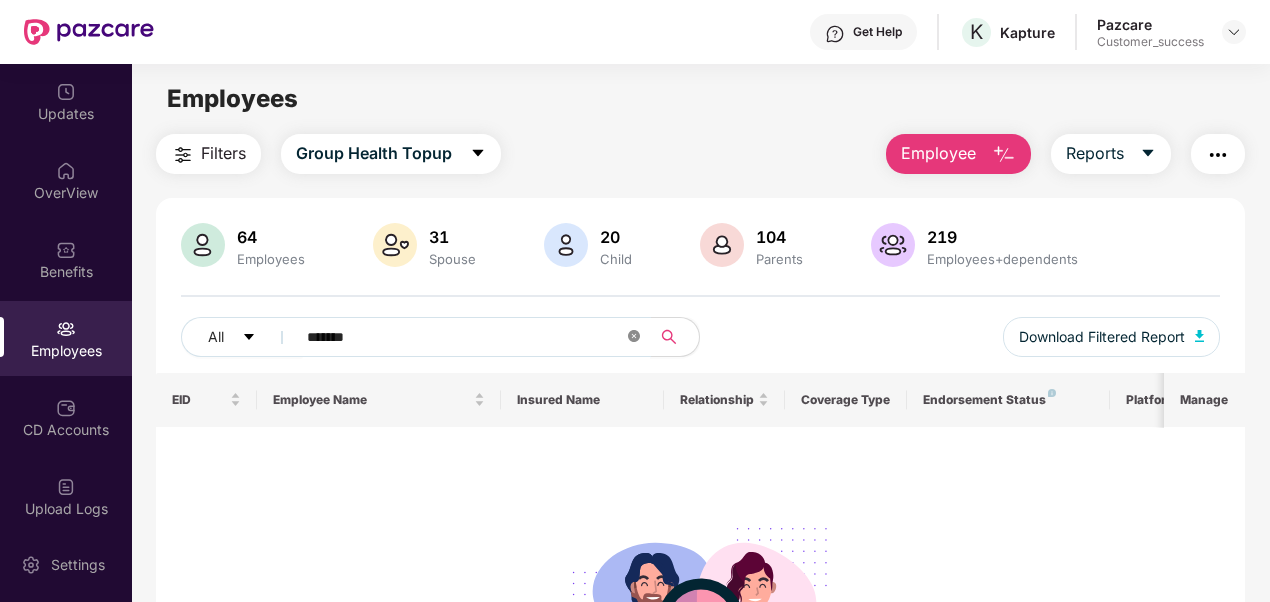
click at [634, 332] on icon "close-circle" at bounding box center [634, 336] width 12 height 12
paste input "**********"
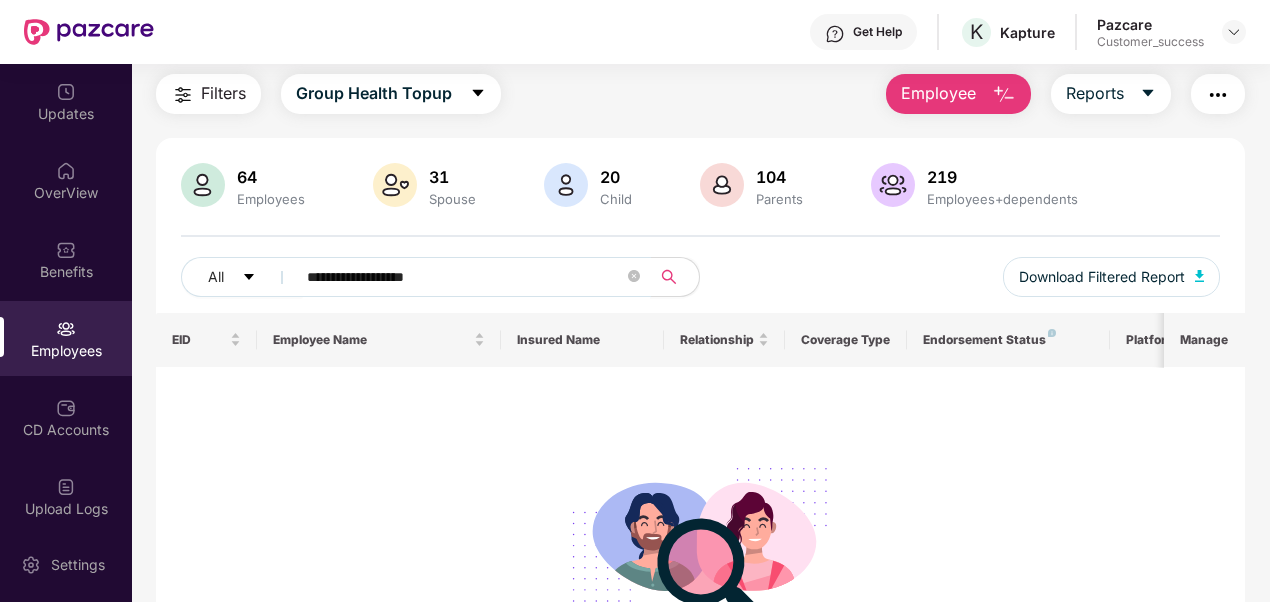
scroll to position [61, 0]
click at [491, 270] on input "**********" at bounding box center [465, 276] width 317 height 30
click at [305, 272] on span "**********" at bounding box center [467, 276] width 368 height 40
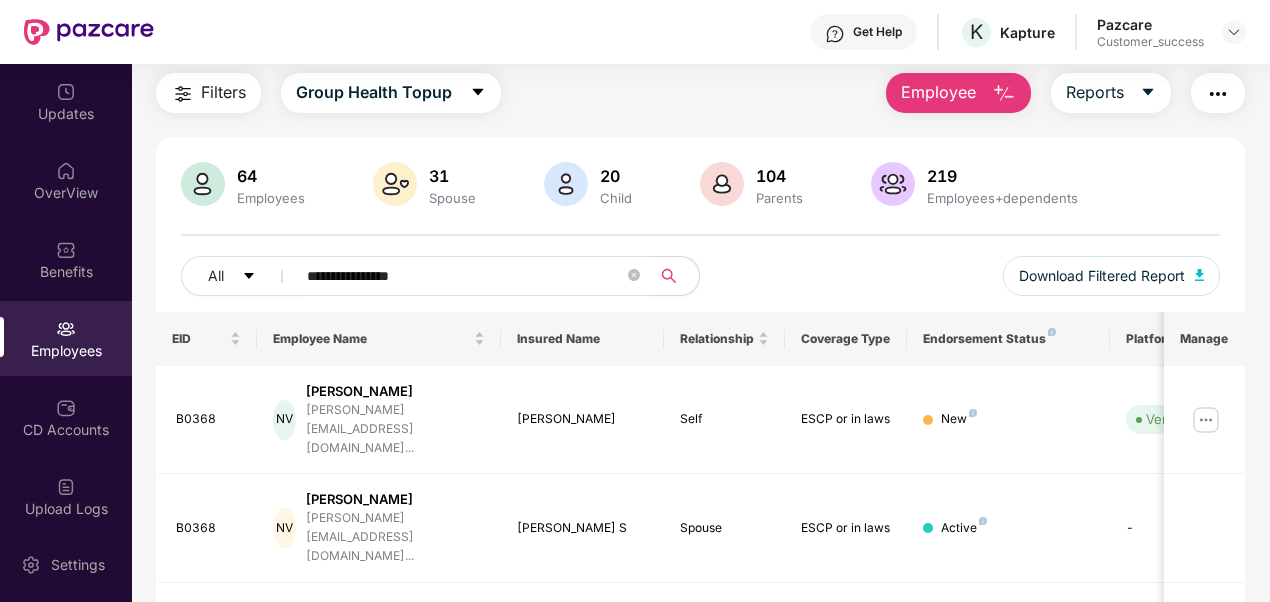
click at [368, 276] on input "**********" at bounding box center [465, 276] width 317 height 30
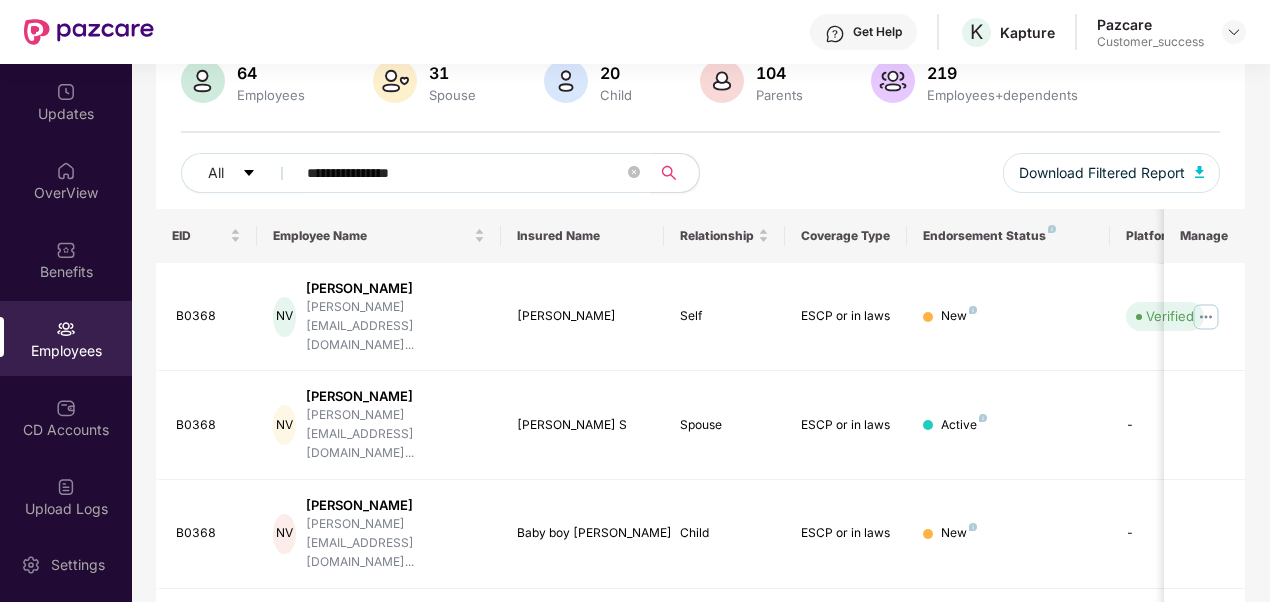
scroll to position [170, 0]
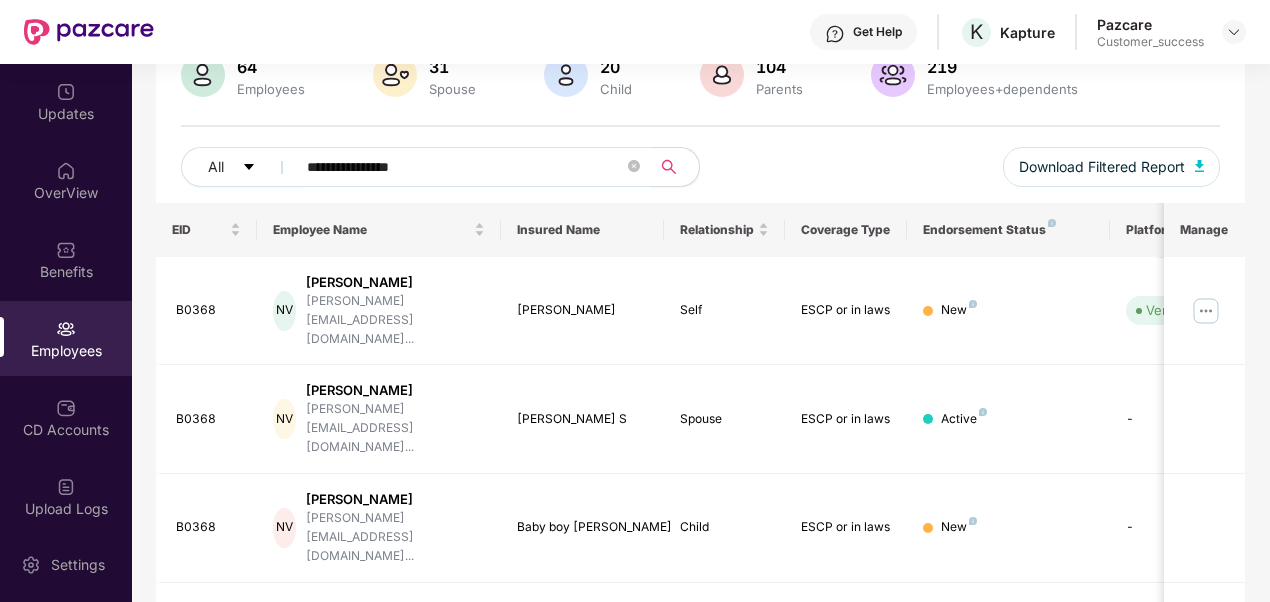
click at [468, 177] on input "**********" at bounding box center [465, 167] width 317 height 30
type input "**********"
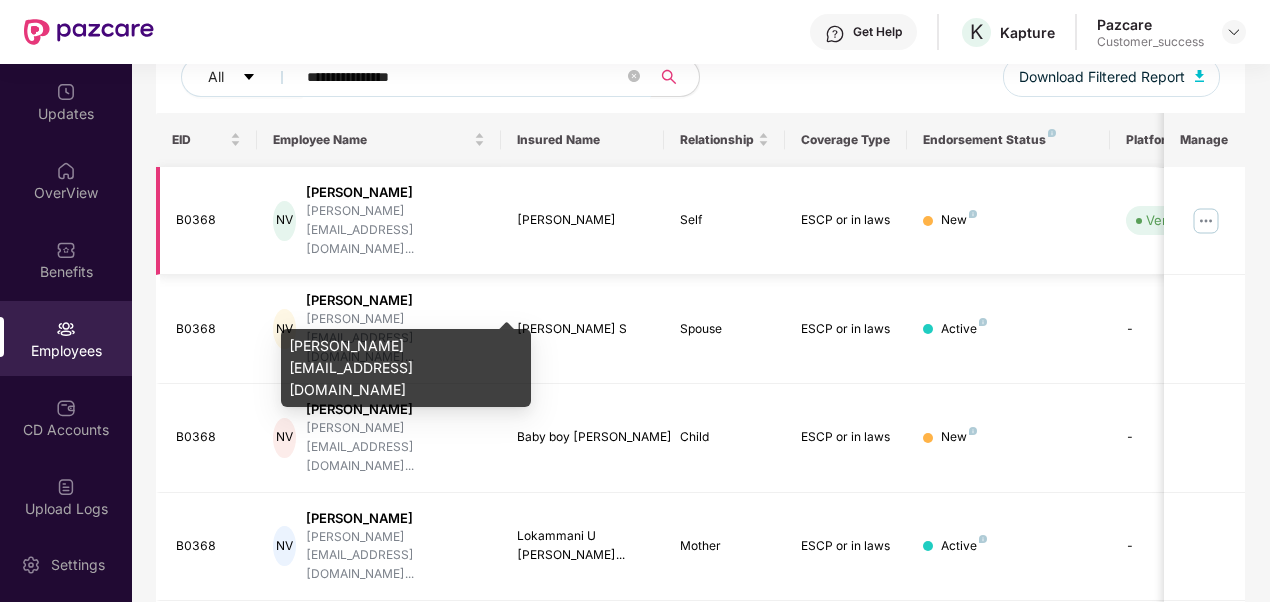
scroll to position [262, 0]
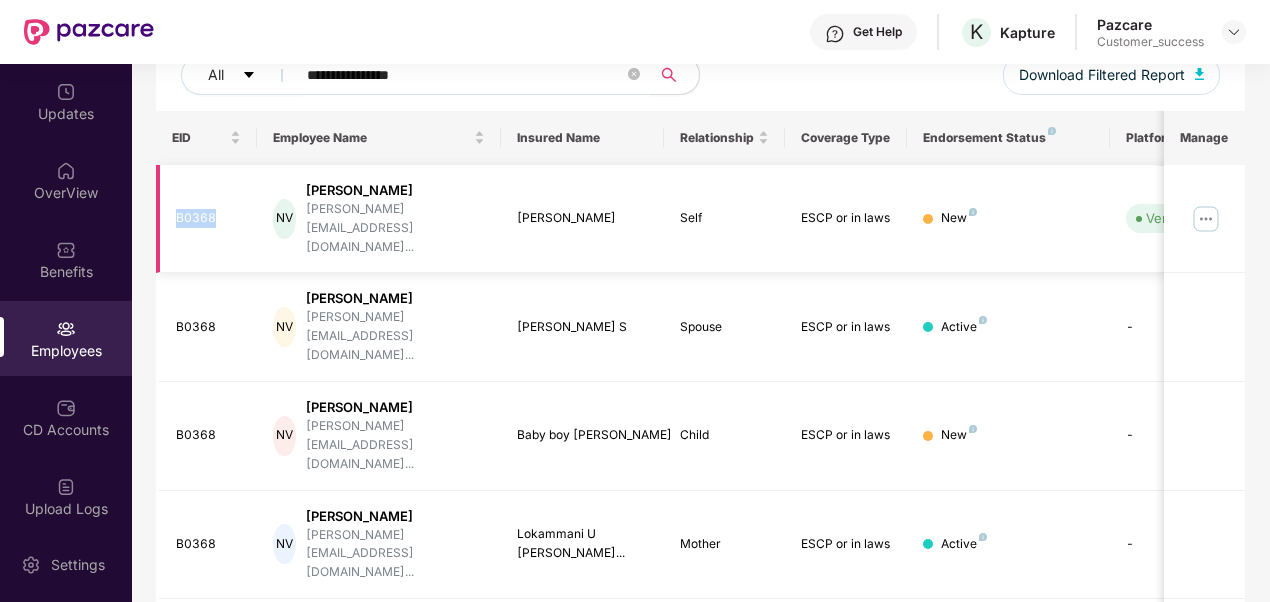
drag, startPoint x: 175, startPoint y: 203, endPoint x: 217, endPoint y: 205, distance: 42.0
click at [217, 209] on div "B0368" at bounding box center [209, 218] width 66 height 19
copy div "B0368"
click at [1211, 203] on img at bounding box center [1206, 219] width 32 height 32
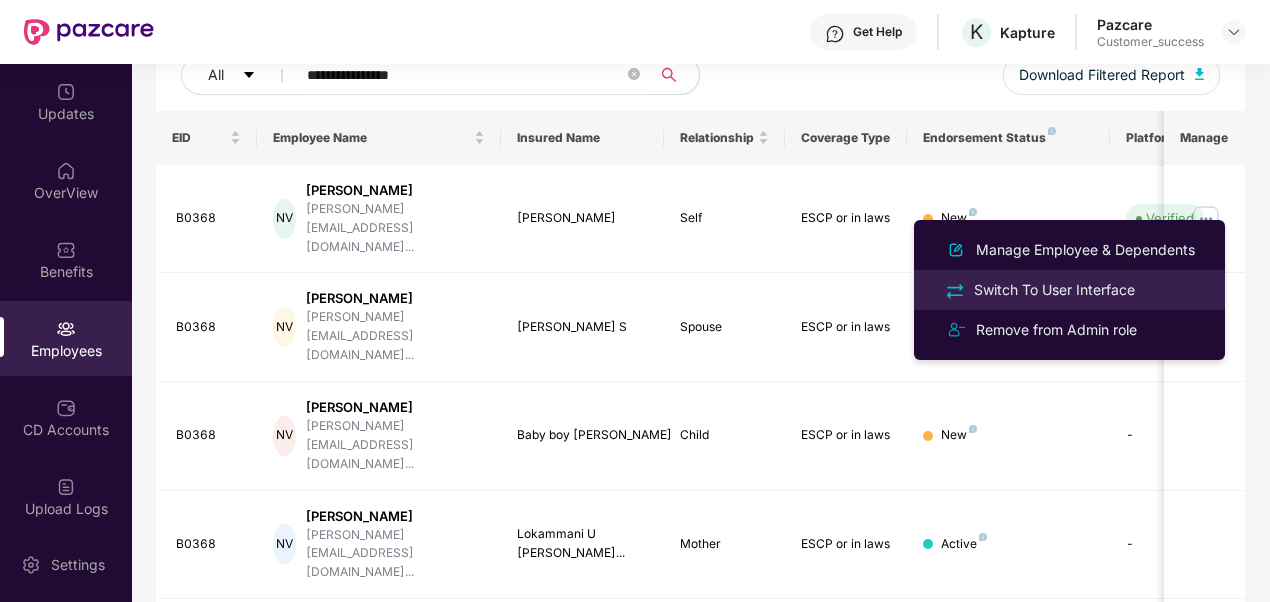
click at [1113, 291] on div "Switch To User Interface" at bounding box center [1054, 290] width 169 height 22
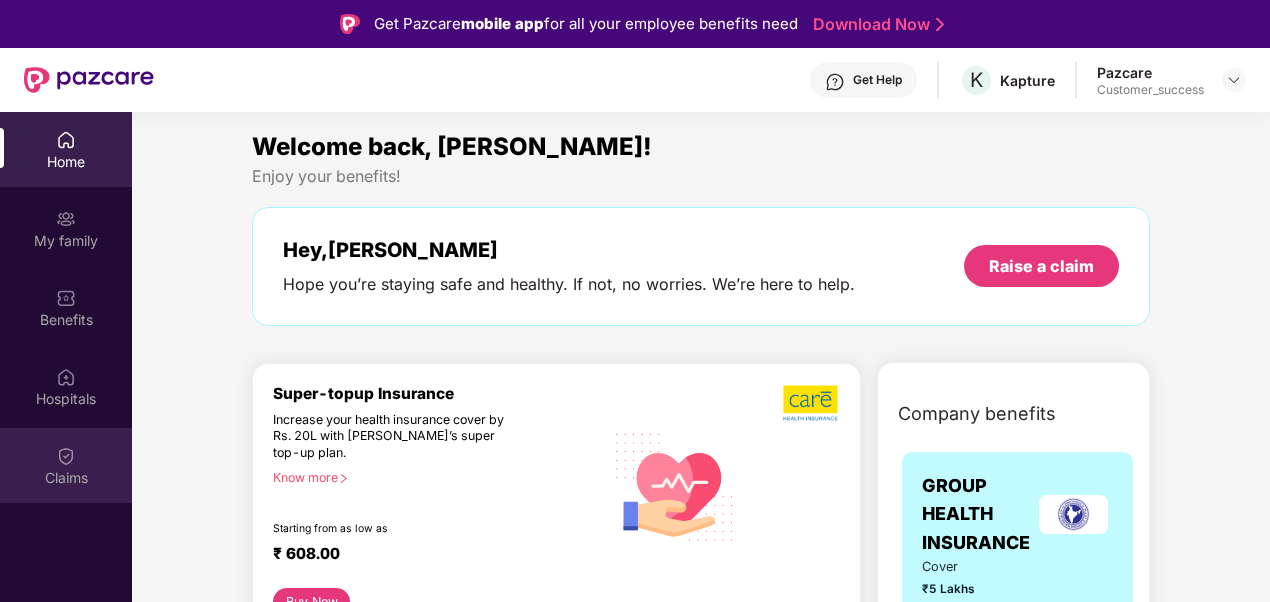
click at [59, 461] on img at bounding box center [66, 456] width 20 height 20
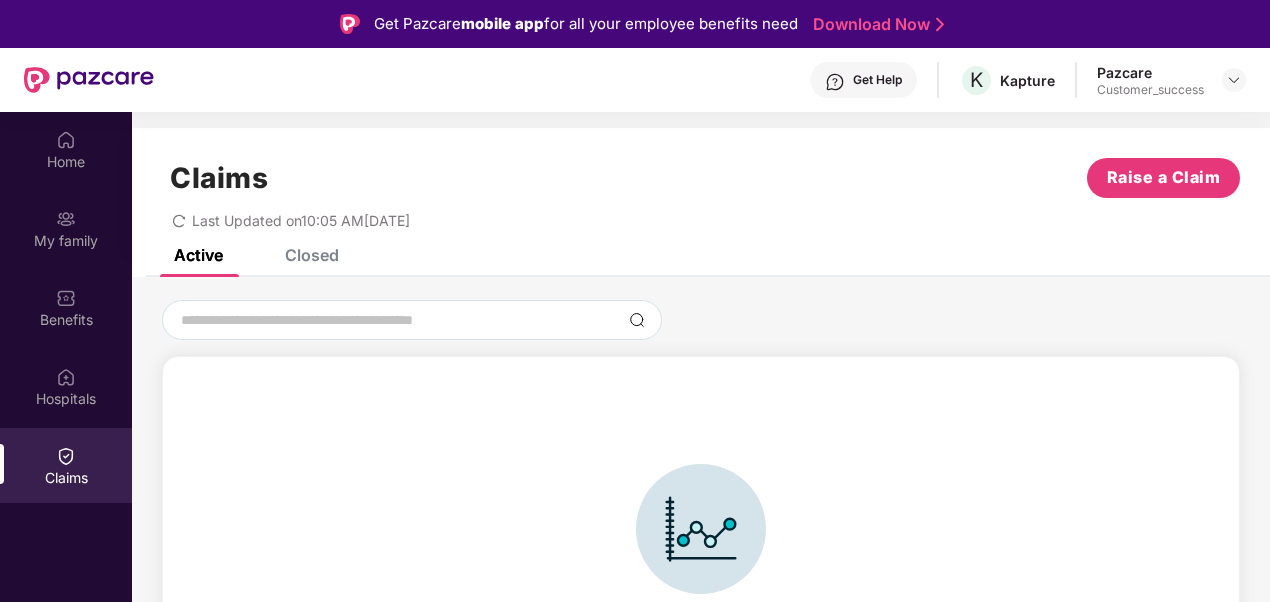
click at [329, 262] on div "Closed" at bounding box center [312, 255] width 54 height 20
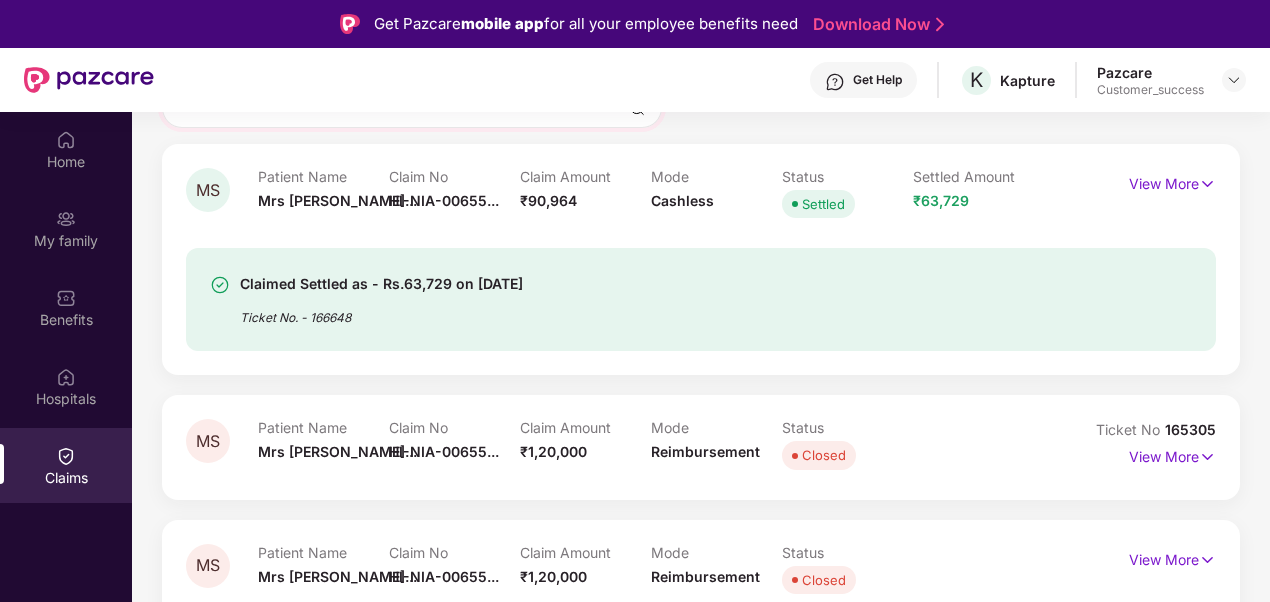
scroll to position [174, 0]
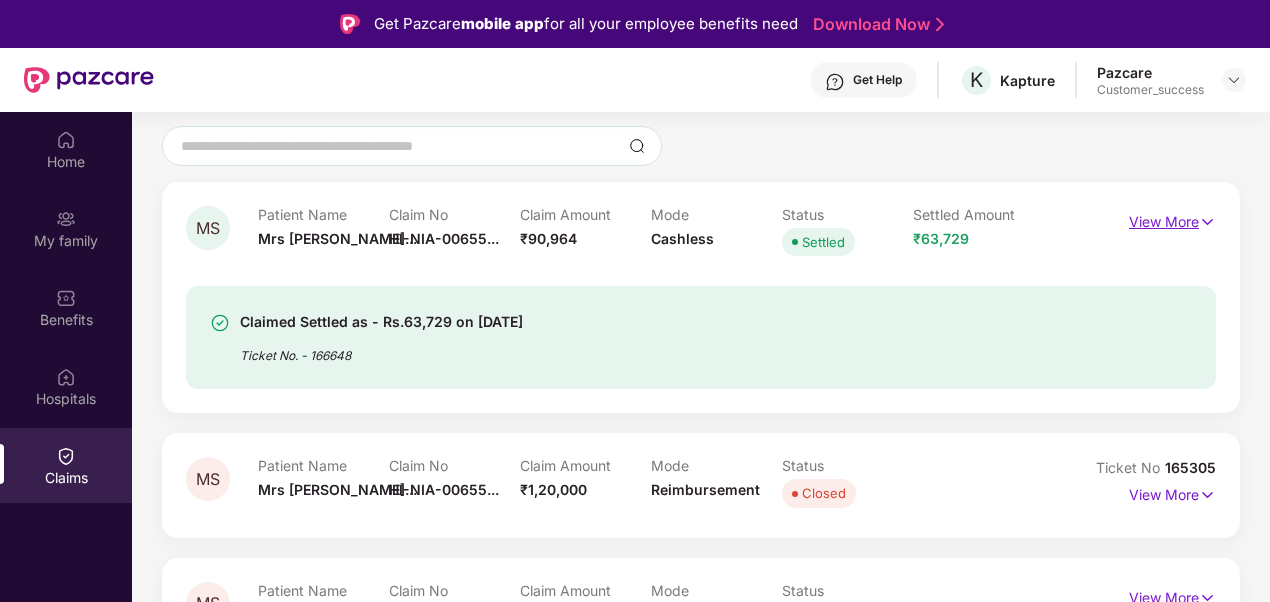
click at [1130, 231] on p "View More" at bounding box center [1172, 219] width 87 height 27
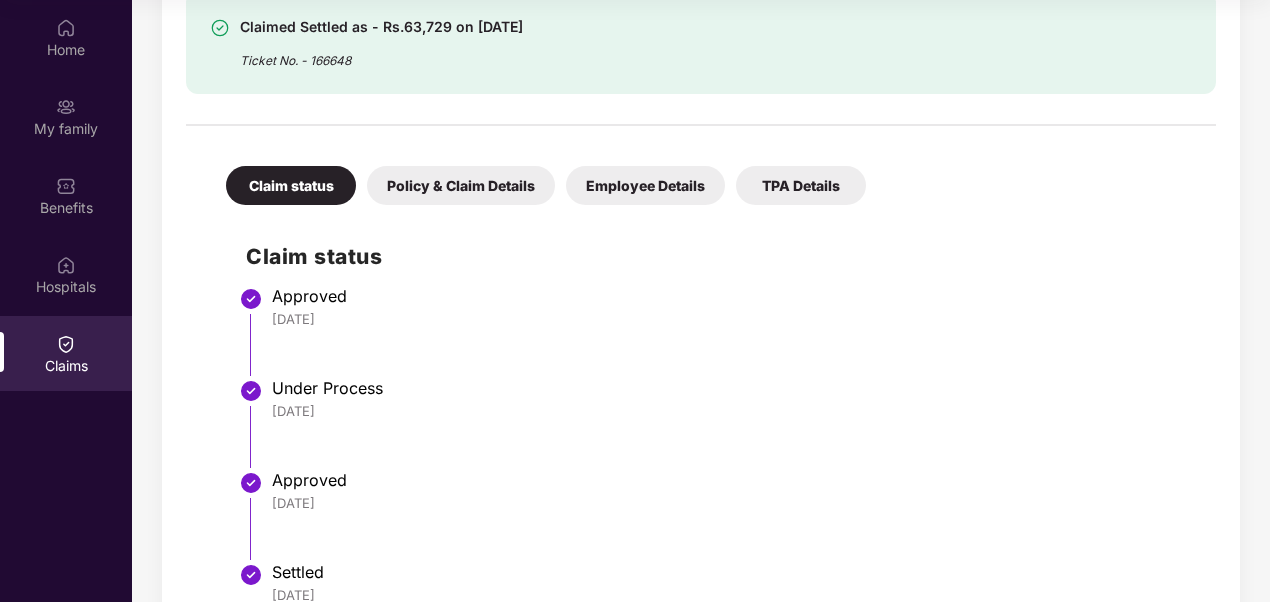
scroll to position [420, 0]
click at [511, 179] on div "Policy & Claim Details" at bounding box center [461, 186] width 188 height 39
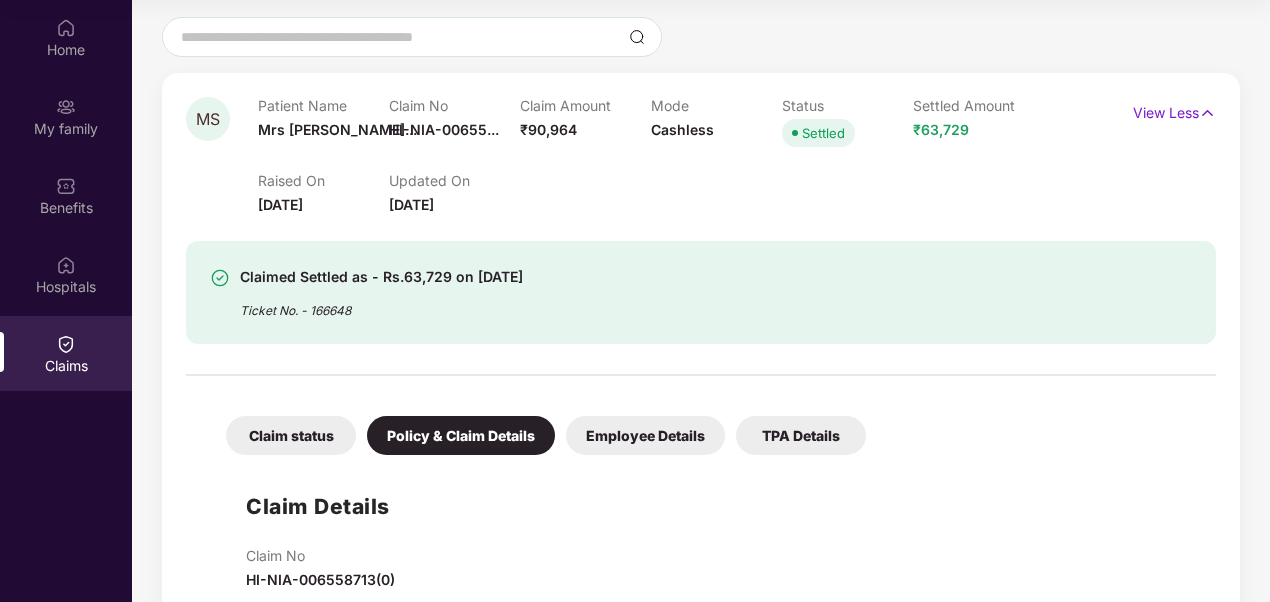
scroll to position [202, 0]
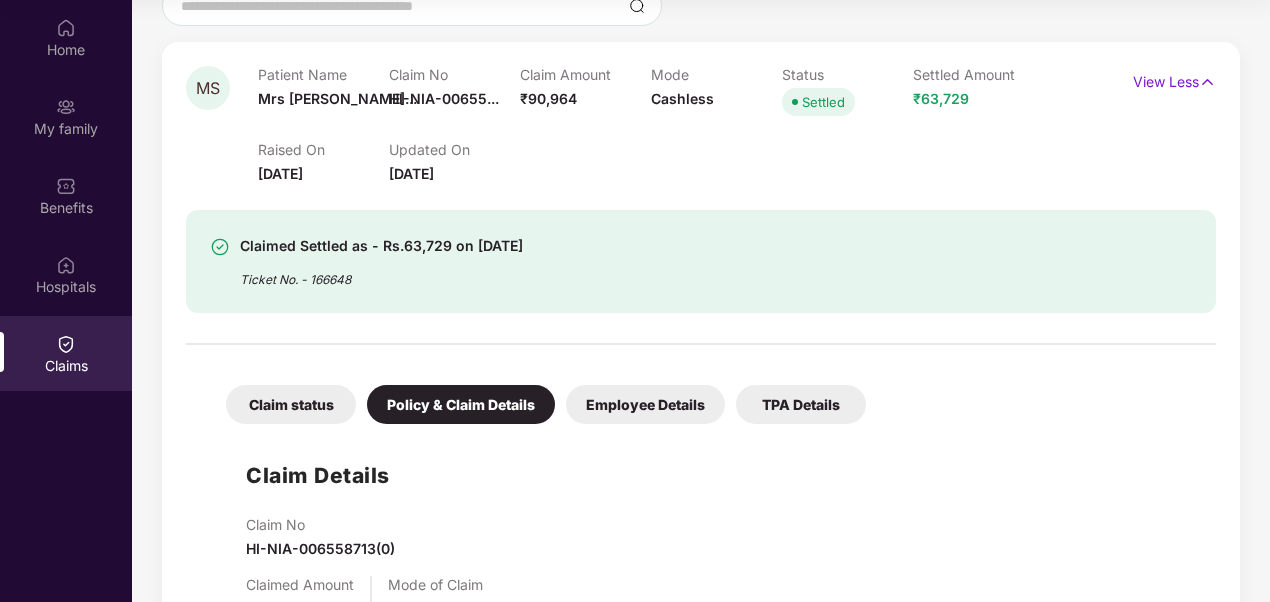
click at [303, 404] on div "Claim status" at bounding box center [291, 404] width 130 height 39
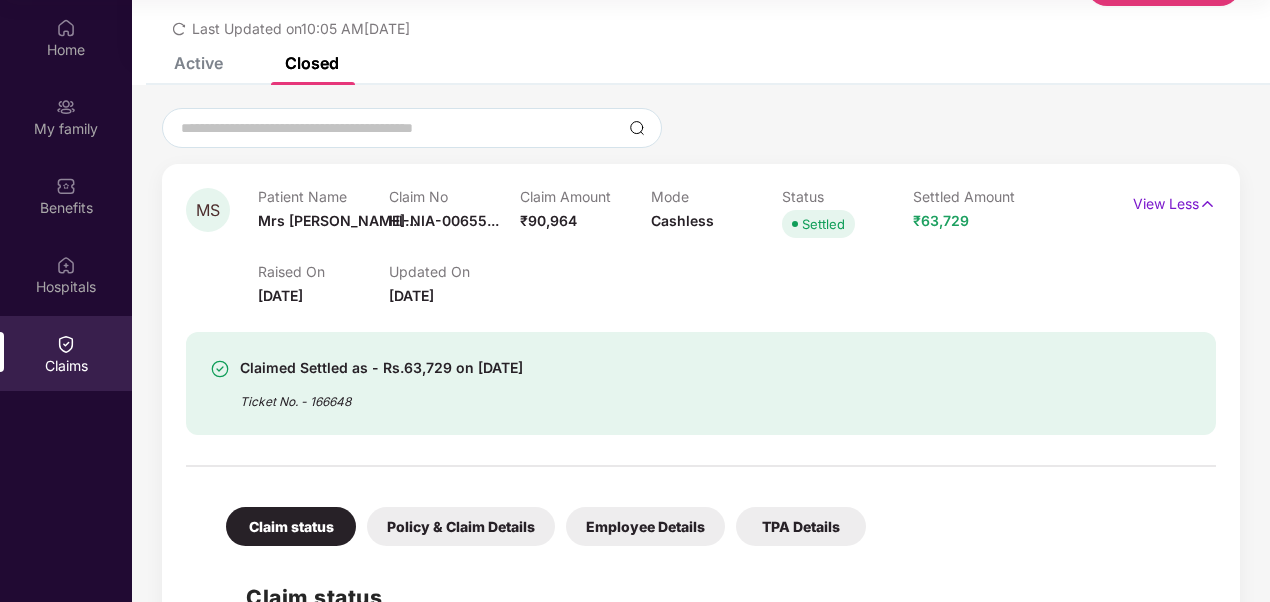
scroll to position [0, 0]
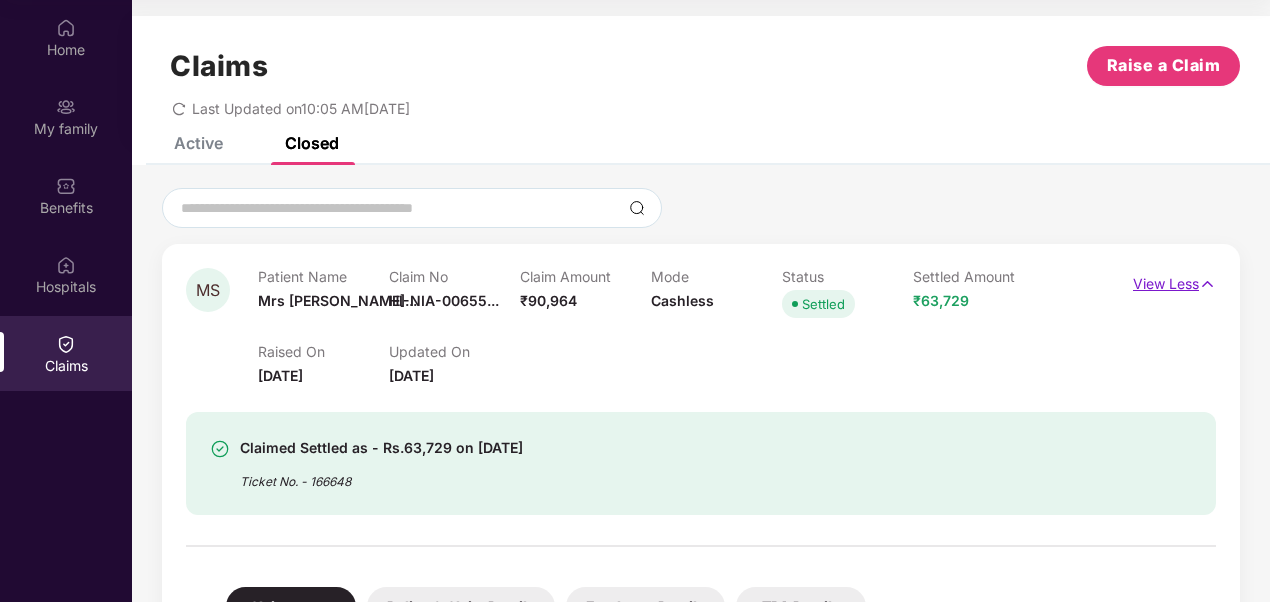
click at [1163, 290] on p "View Less" at bounding box center [1174, 281] width 83 height 27
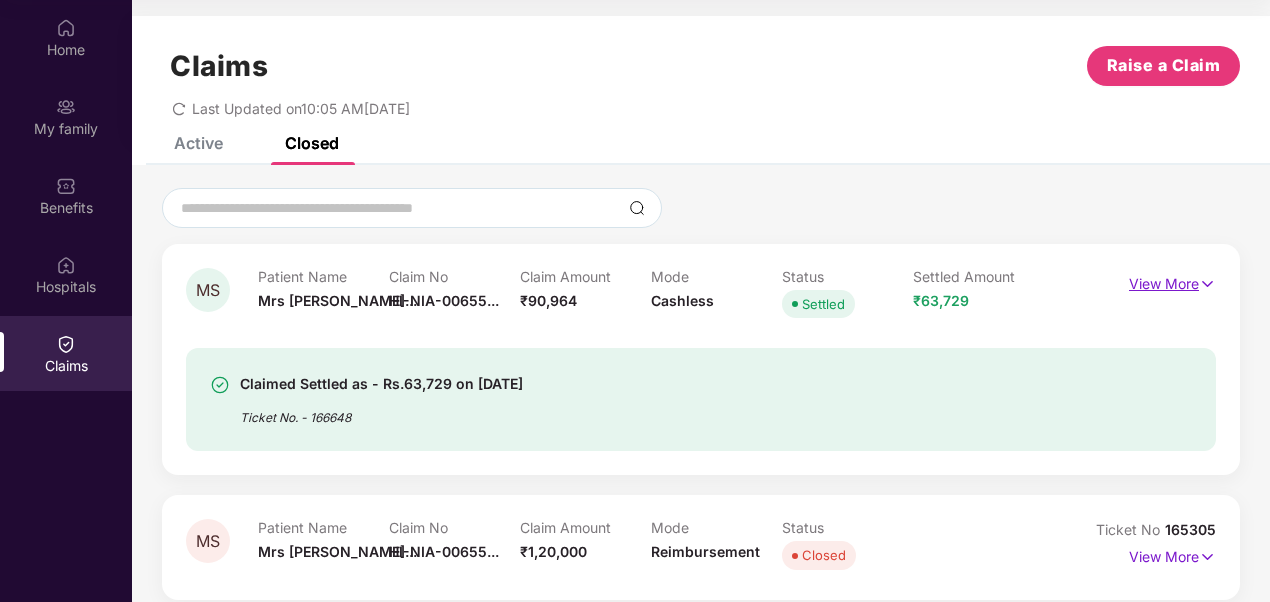
click at [1163, 290] on p "View More" at bounding box center [1172, 281] width 87 height 27
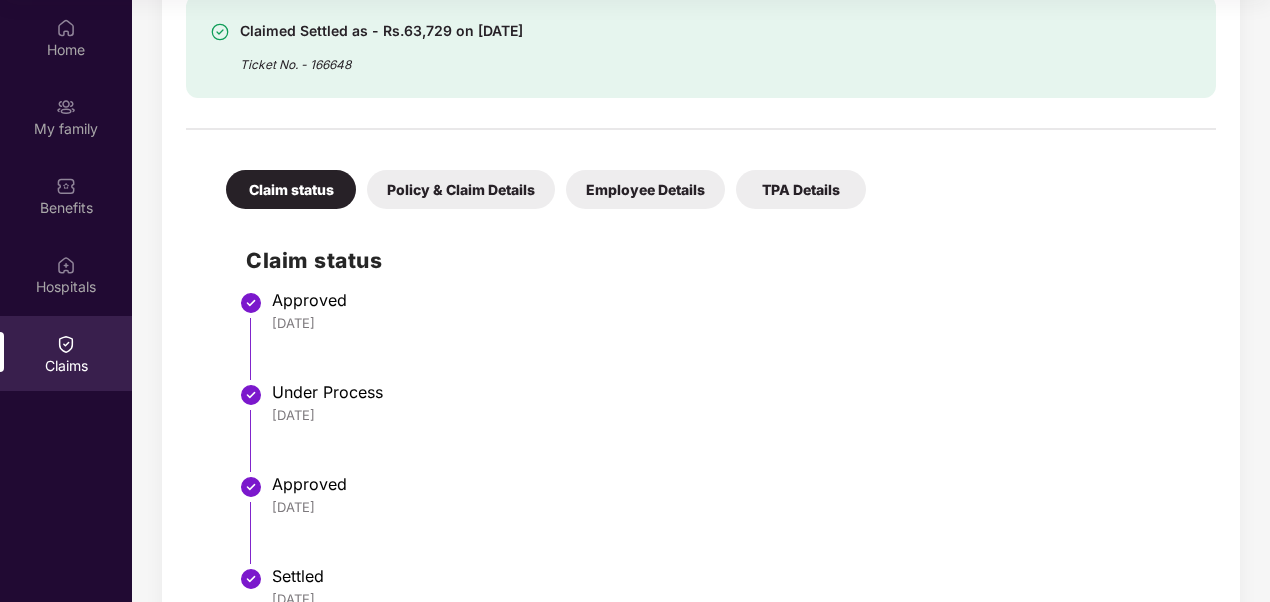
scroll to position [416, 0]
click at [787, 192] on div "TPA Details" at bounding box center [801, 190] width 130 height 39
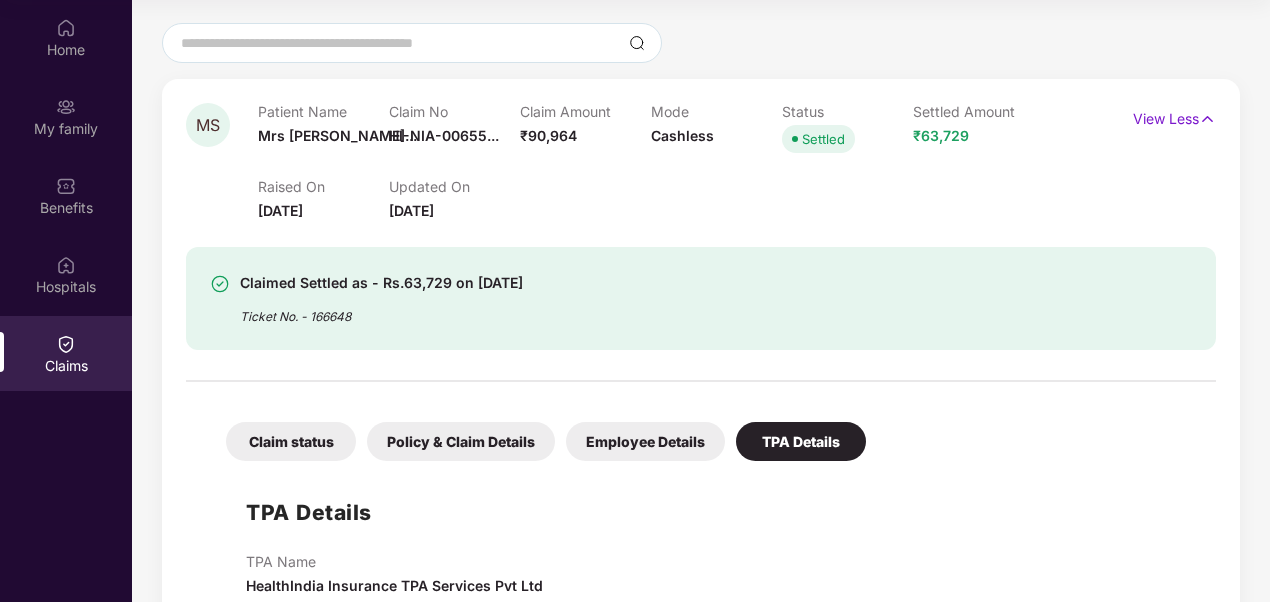
scroll to position [142, 0]
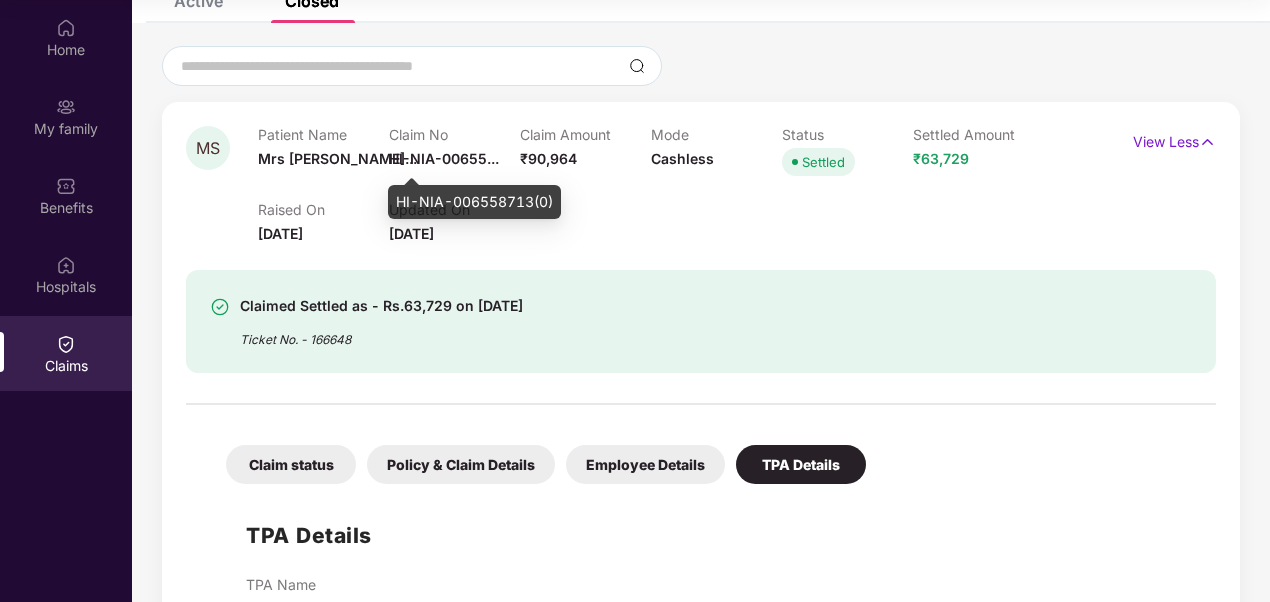
click at [426, 155] on span "HI-NIA-00655..." at bounding box center [444, 158] width 110 height 17
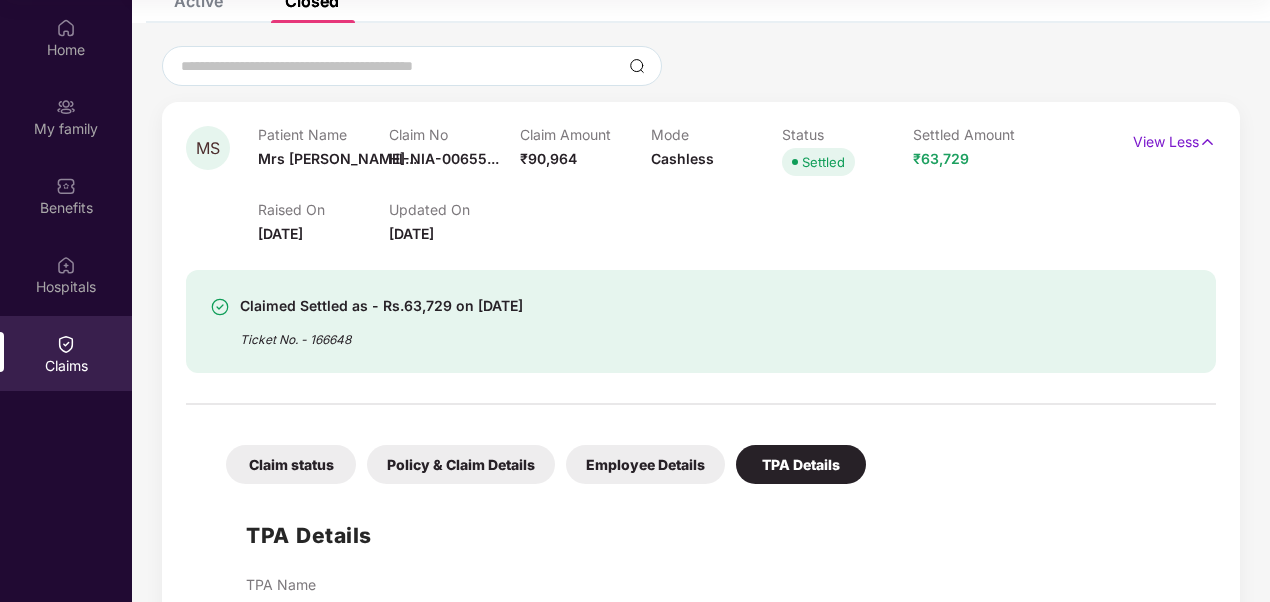
click at [445, 147] on div "Claim No HI-NIA-00655..." at bounding box center [454, 153] width 131 height 55
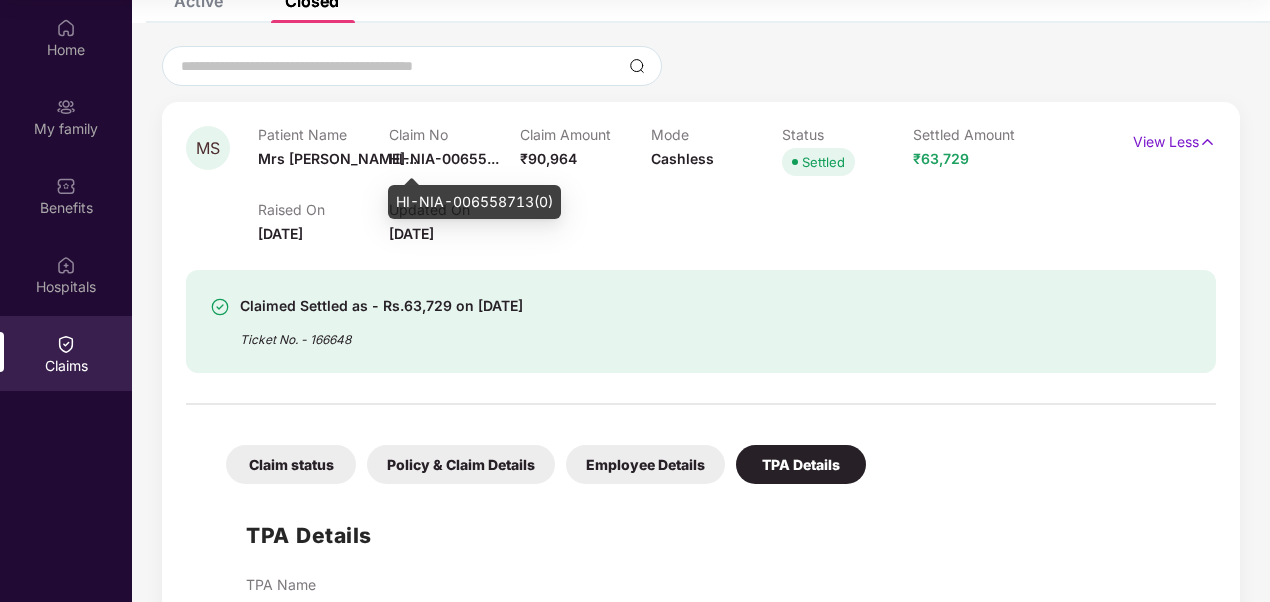
click at [444, 158] on span "HI-NIA-00655..." at bounding box center [444, 158] width 110 height 17
click at [428, 201] on div "HI-NIA-006558713(0)" at bounding box center [474, 202] width 173 height 34
copy div "HI-NIA-006558713(0)"
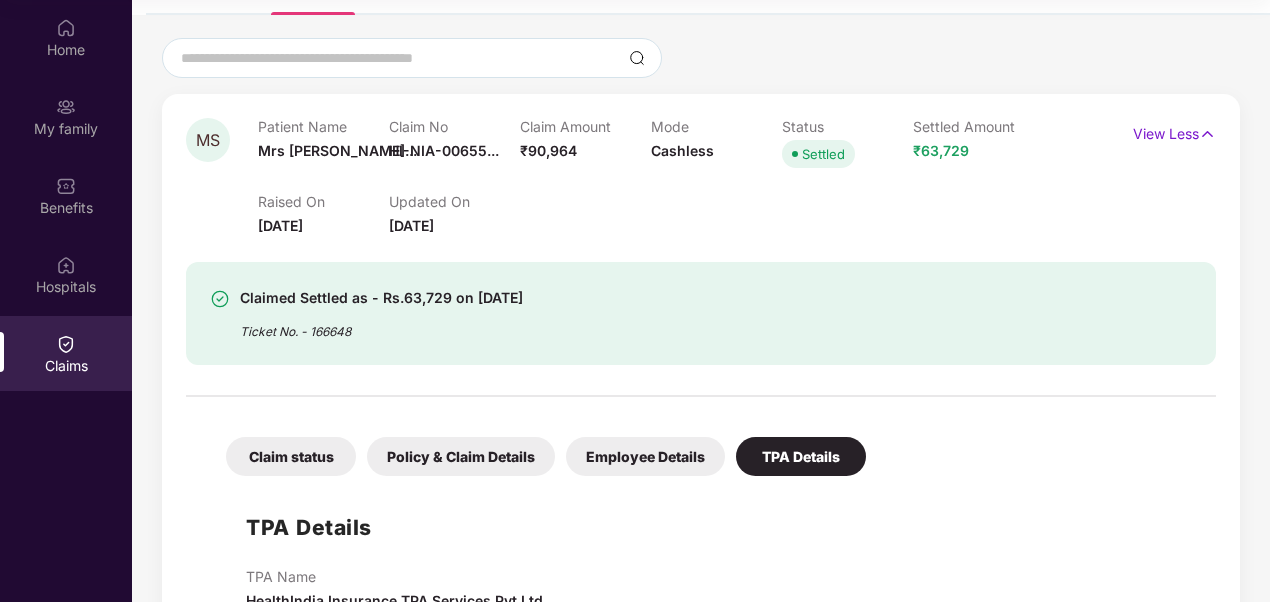
scroll to position [151, 0]
click at [334, 325] on div "Ticket No. - 166648" at bounding box center [381, 324] width 283 height 31
copy div "166648"
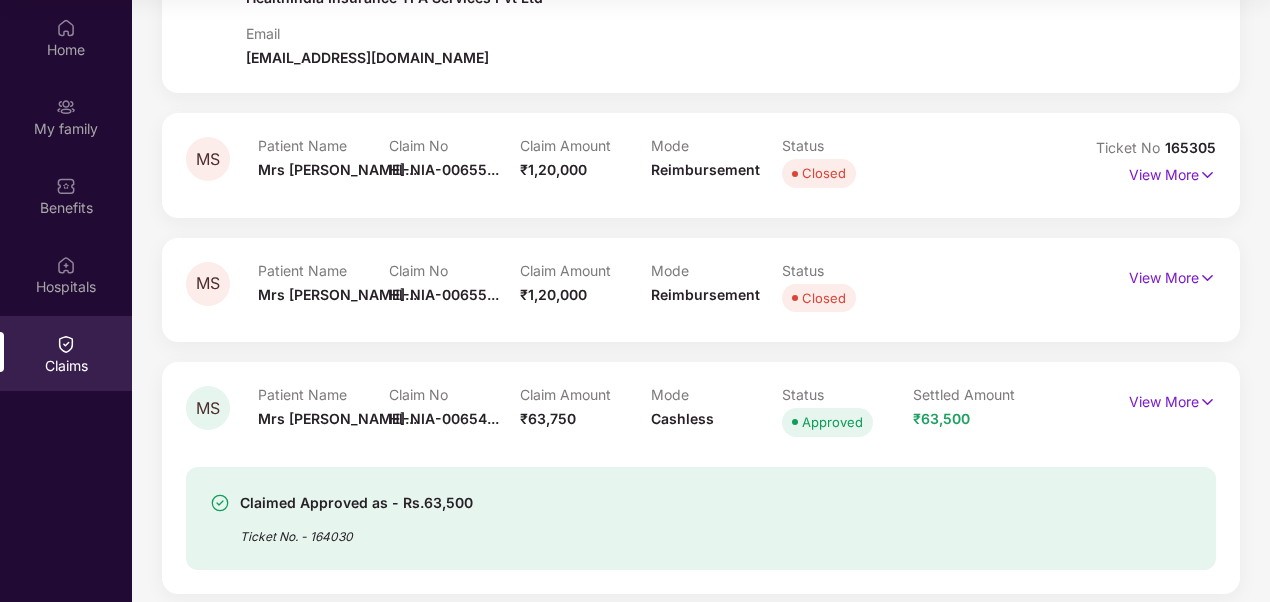
scroll to position [765, 0]
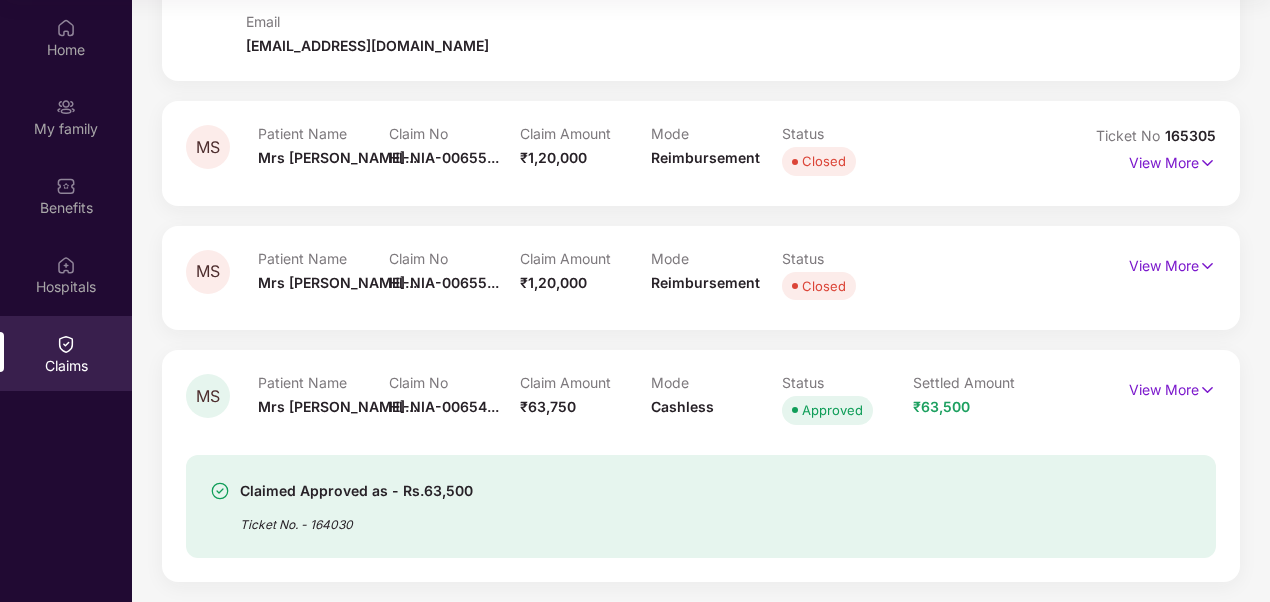
click at [334, 524] on div "Ticket No. - 164030" at bounding box center [356, 518] width 233 height 31
click at [1129, 385] on p "View More" at bounding box center [1172, 387] width 87 height 27
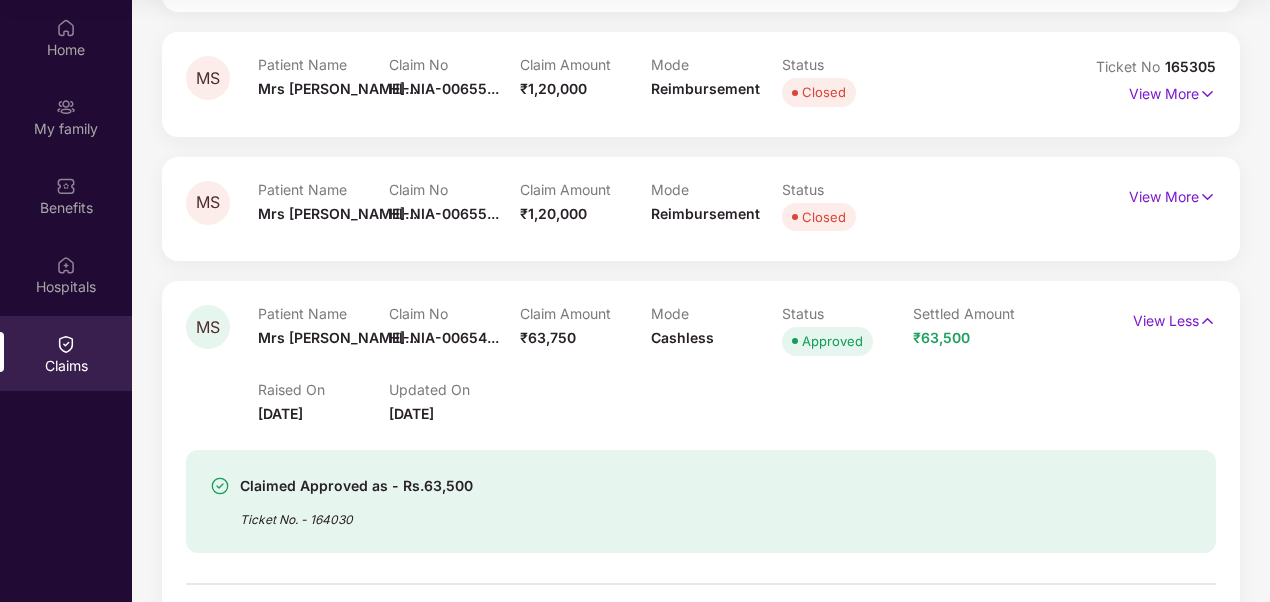
scroll to position [868, 0]
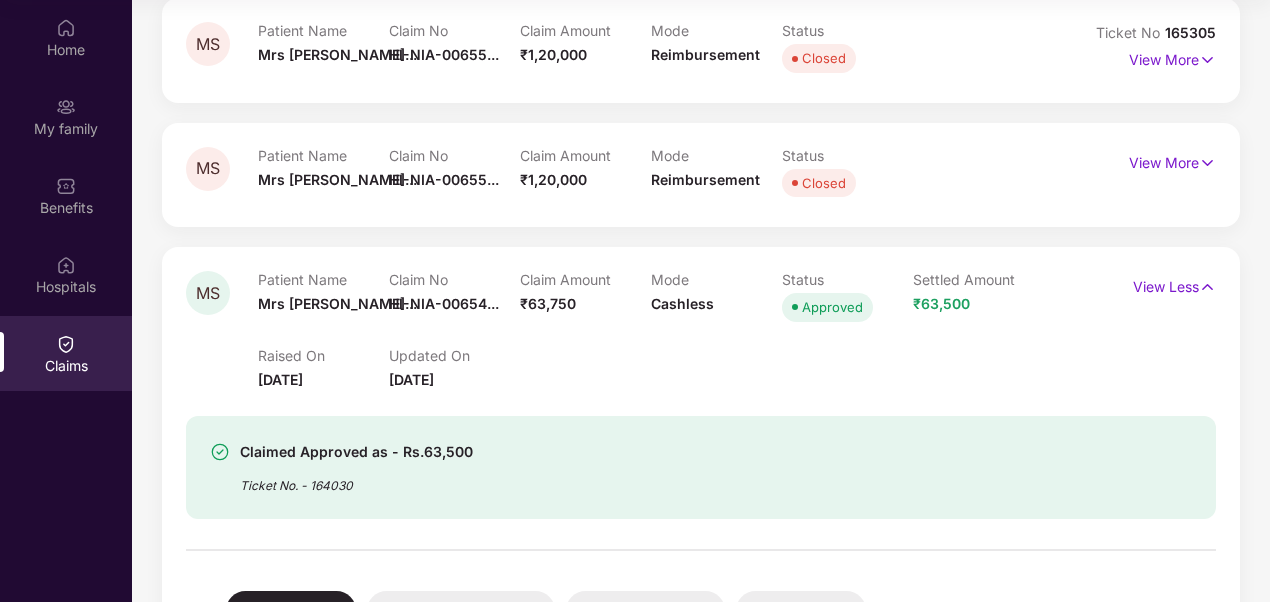
click at [325, 480] on div "Ticket No. - 164030" at bounding box center [356, 479] width 233 height 31
copy div "164030"
click at [557, 300] on span "₹63,750" at bounding box center [548, 303] width 56 height 17
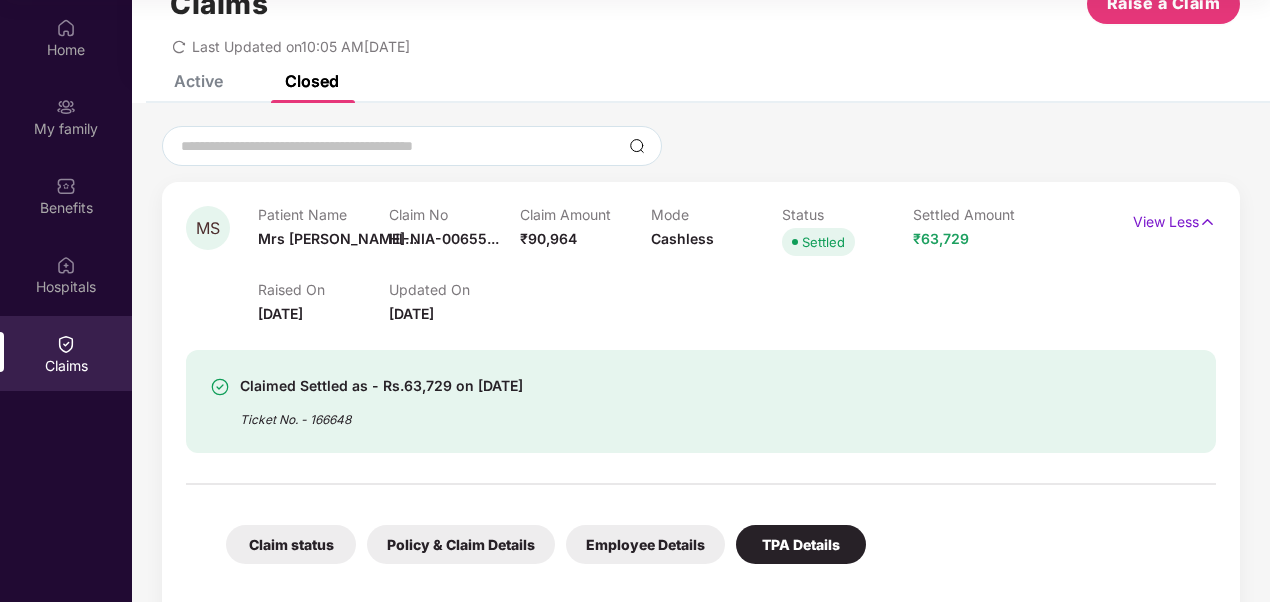
scroll to position [0, 0]
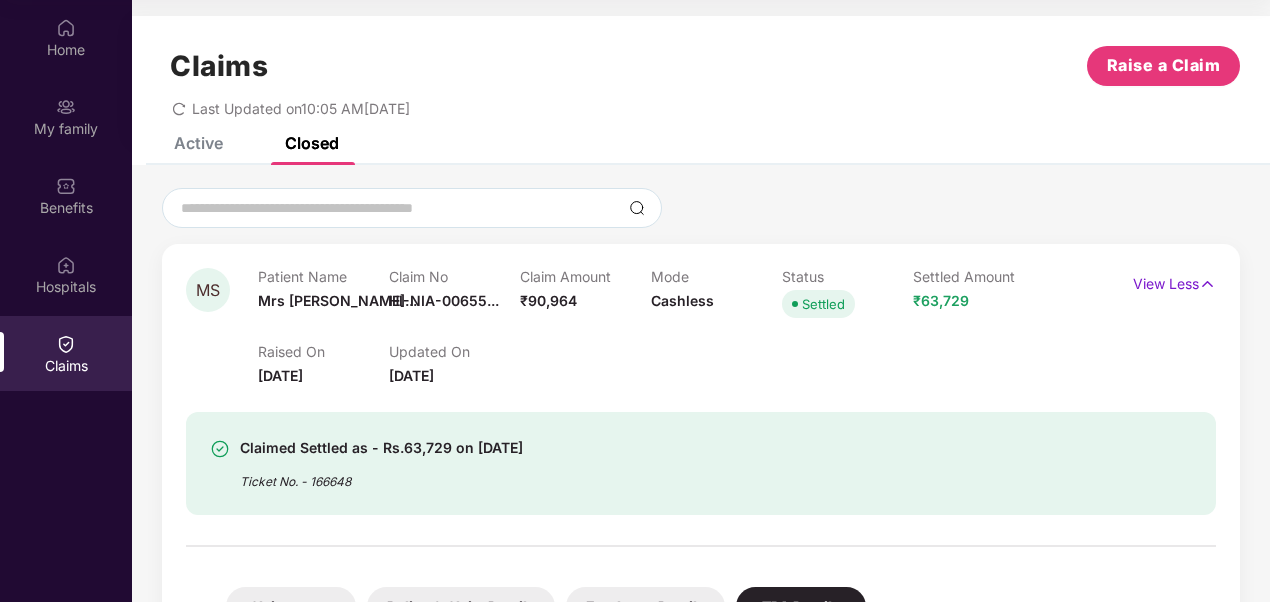
click at [201, 148] on div "Active" at bounding box center [198, 143] width 49 height 20
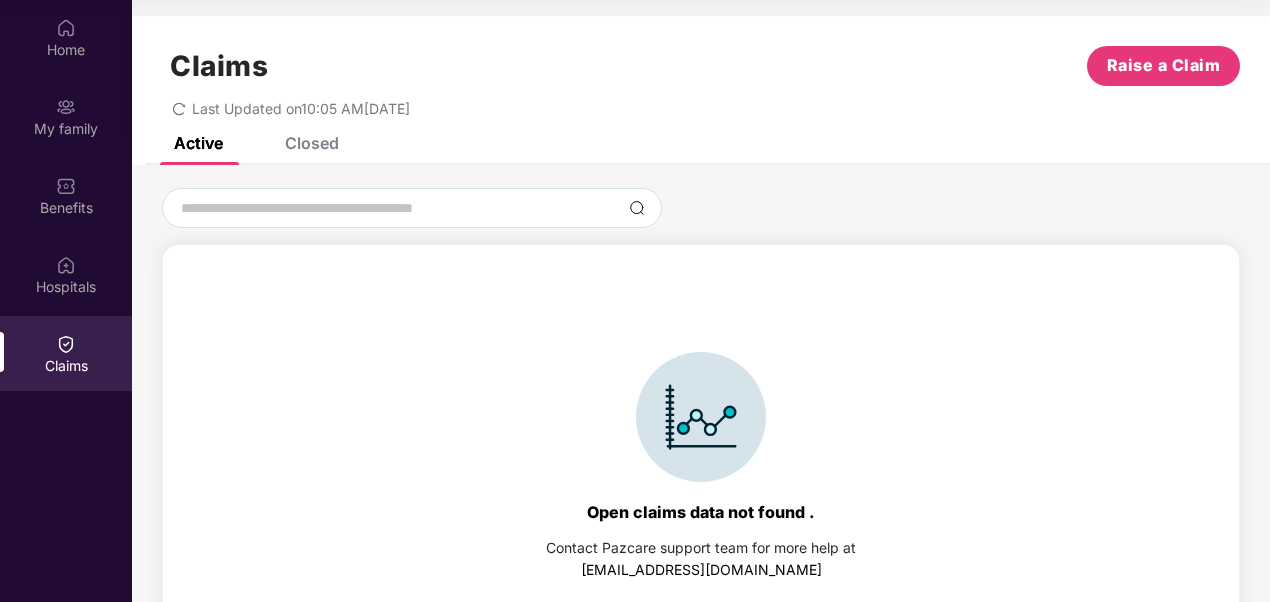
click at [316, 144] on div "Closed" at bounding box center [312, 143] width 54 height 20
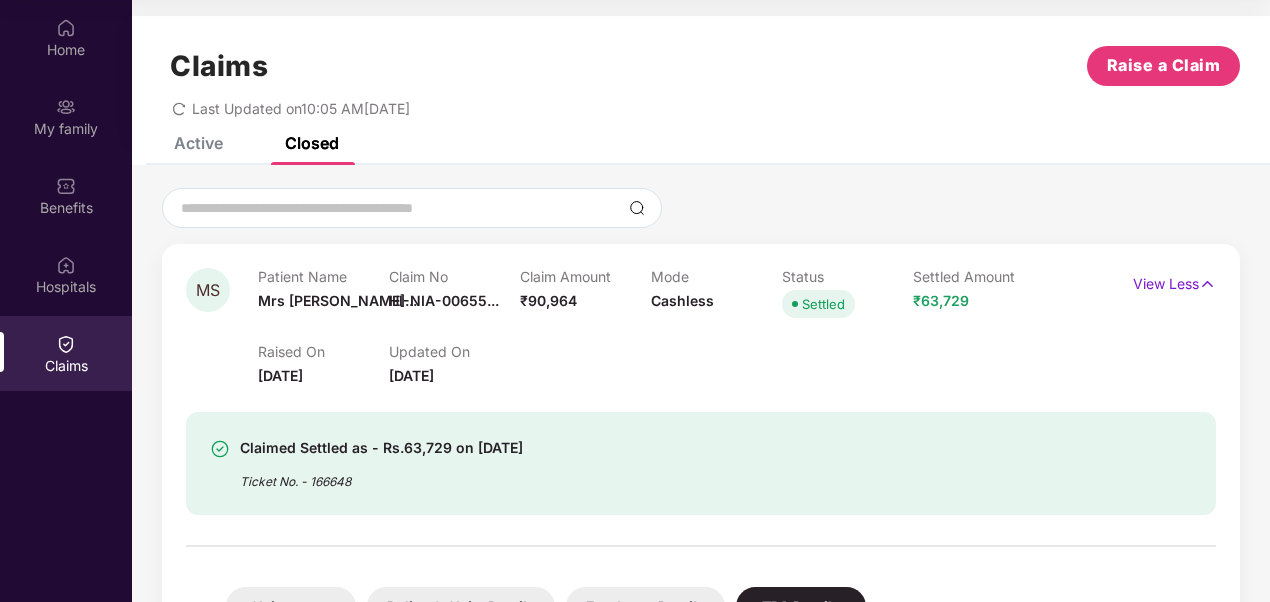
click at [219, 133] on div "Claims Raise a Claim Last Updated on 10:05 AM[DATE]" at bounding box center [701, 76] width 1138 height 121
click at [198, 142] on div "Active" at bounding box center [198, 143] width 49 height 20
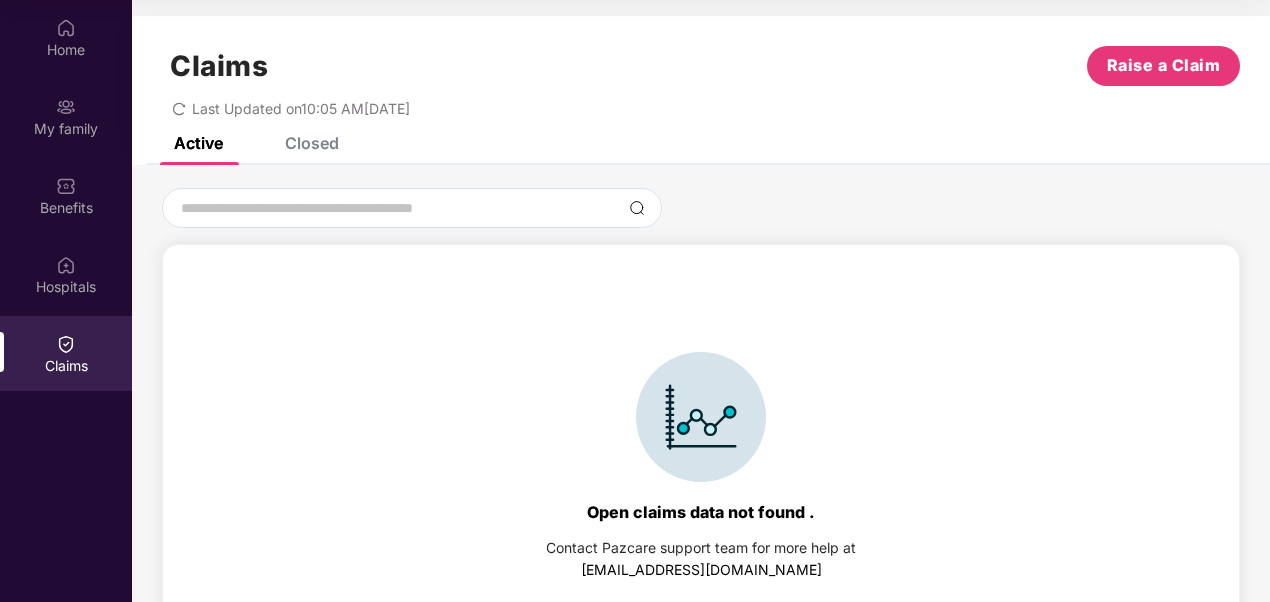
click at [324, 145] on div "Closed" at bounding box center [312, 143] width 54 height 20
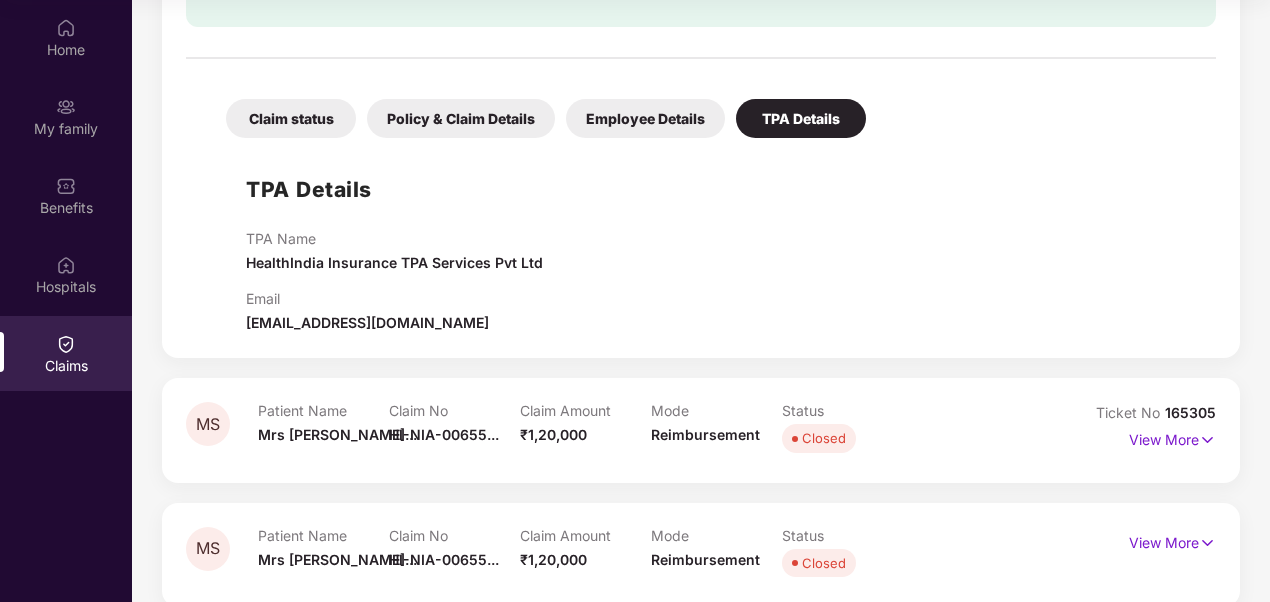
scroll to position [496, 0]
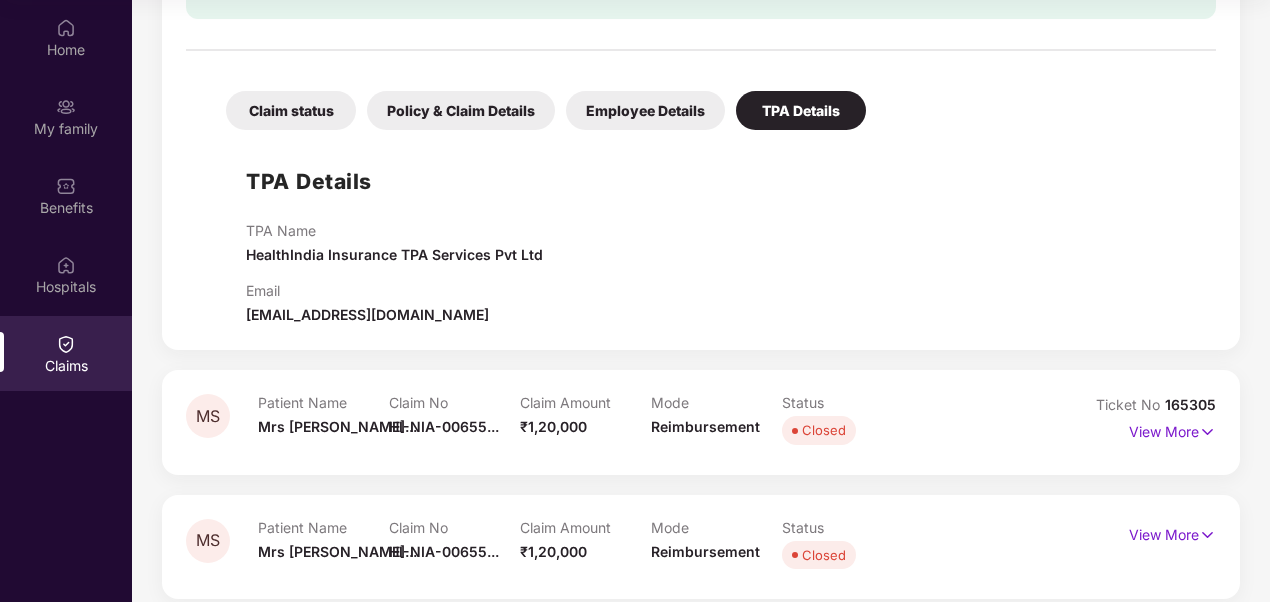
click at [341, 105] on div "Claim status" at bounding box center [291, 110] width 130 height 39
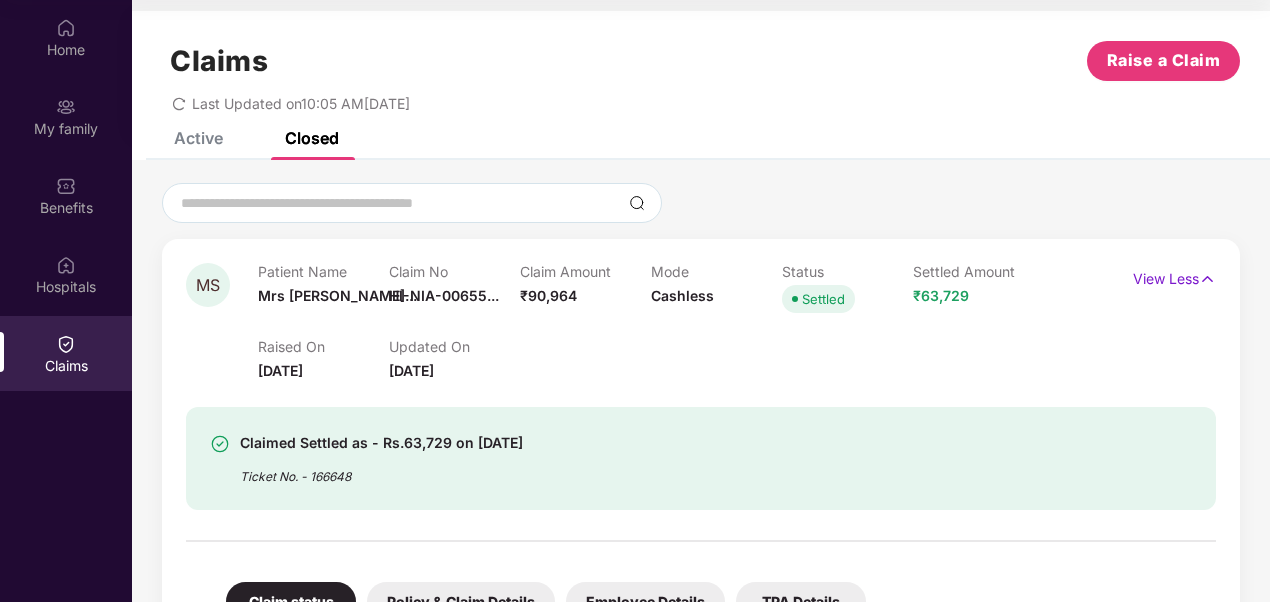
scroll to position [0, 0]
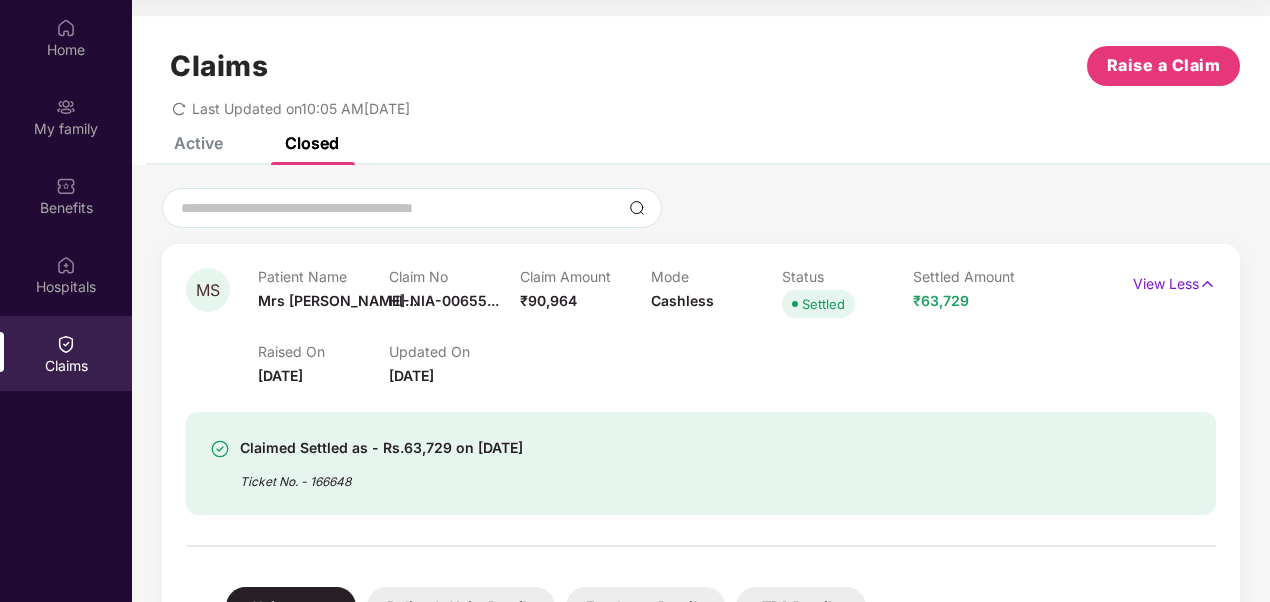
click at [225, 145] on div "Active Closed" at bounding box center [241, 143] width 195 height 44
click at [214, 145] on div "Active" at bounding box center [198, 143] width 49 height 20
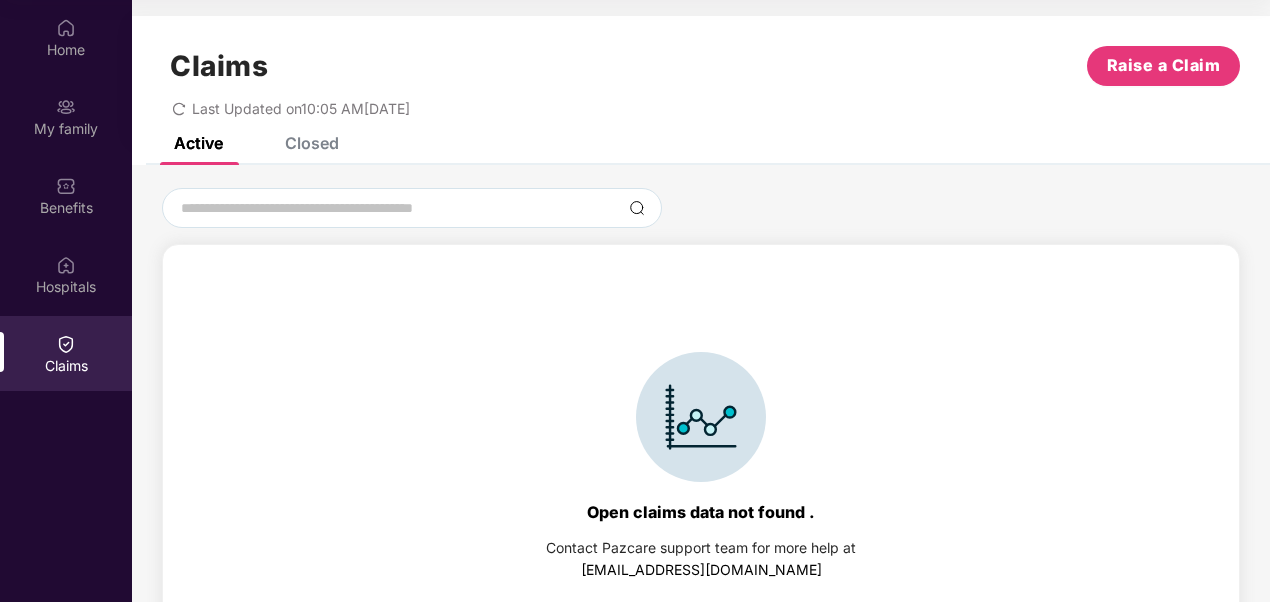
click at [300, 155] on div "Closed" at bounding box center [297, 143] width 84 height 44
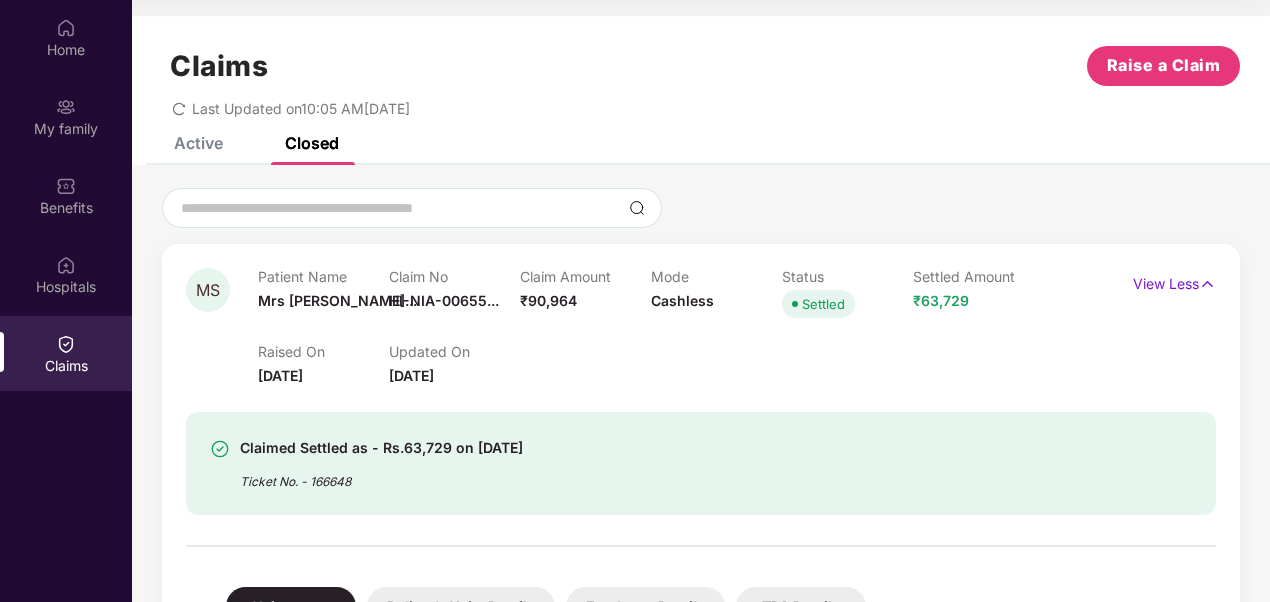
click at [188, 142] on div "Active" at bounding box center [198, 143] width 49 height 20
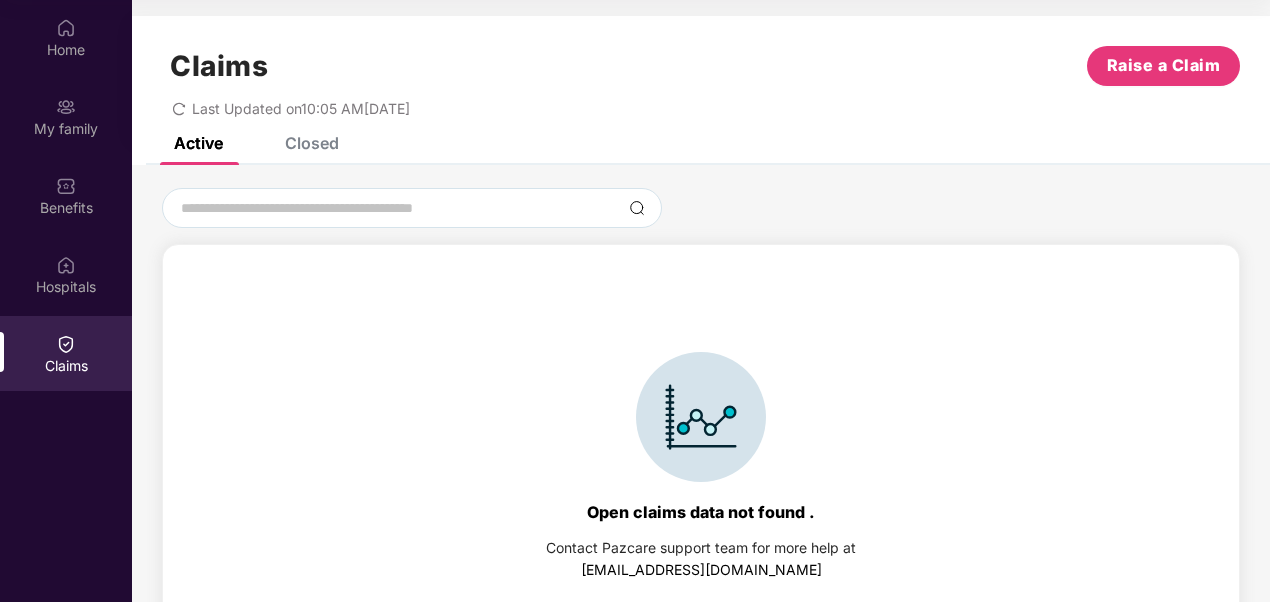
click at [287, 137] on div "Claims Raise a Claim Last Updated on 10:05 AM, 25 Sep 2025 Active Closed Open c…" at bounding box center [701, 331] width 1138 height 630
click at [287, 137] on div "Closed" at bounding box center [312, 143] width 54 height 20
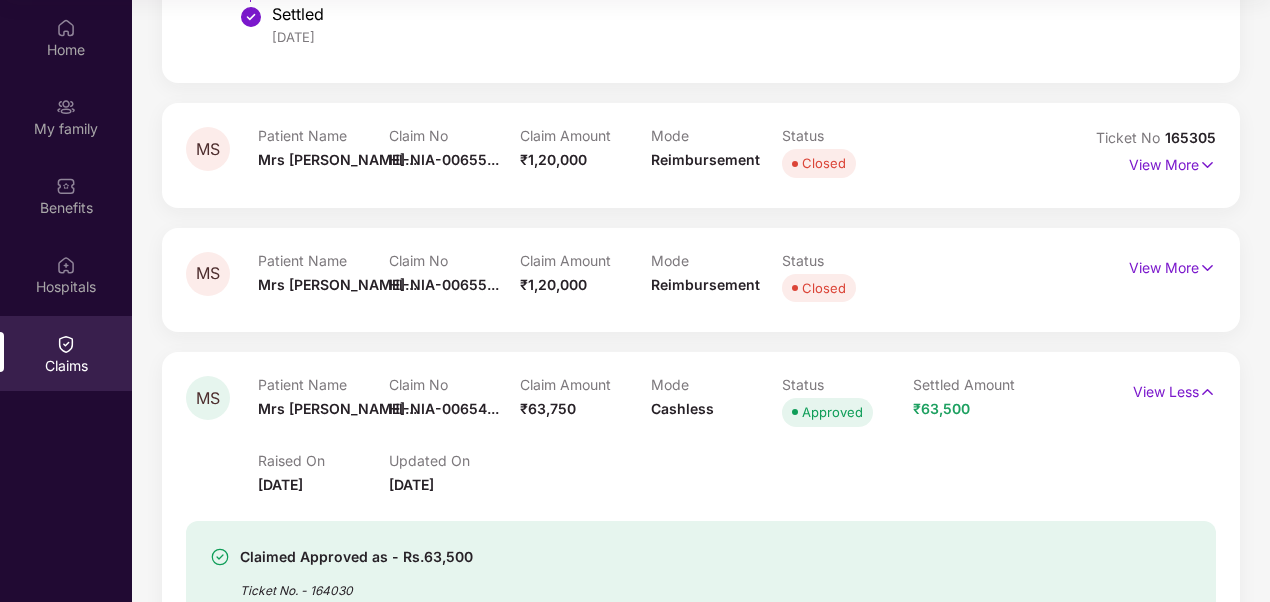
scroll to position [973, 0]
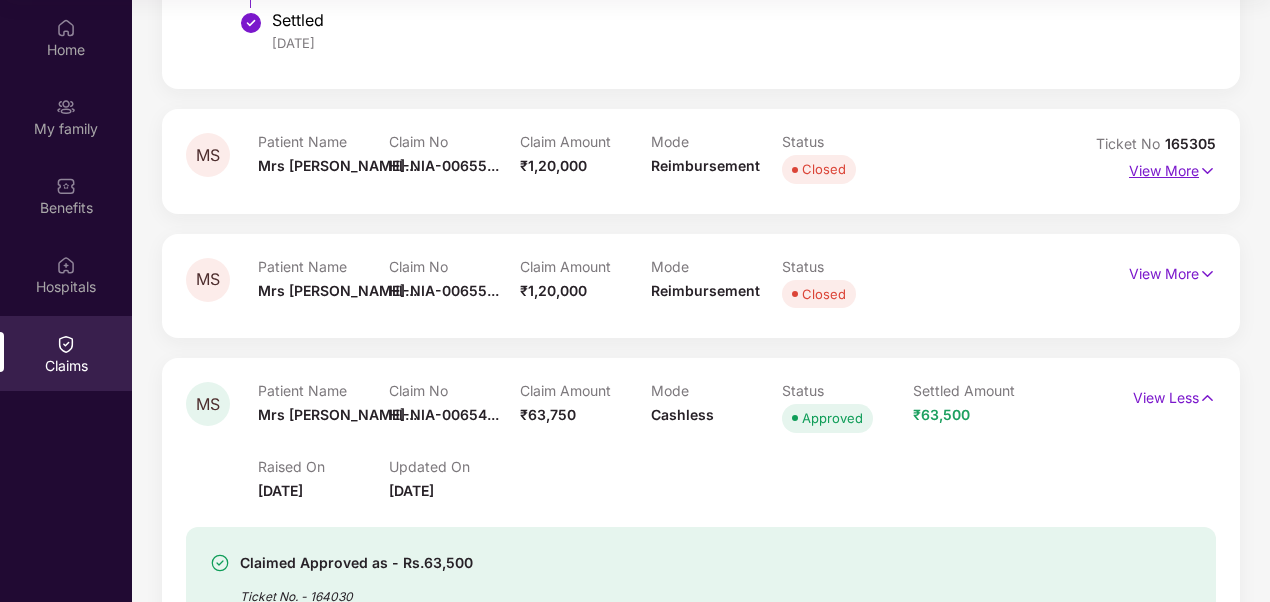
click at [1143, 173] on p "View More" at bounding box center [1172, 168] width 87 height 27
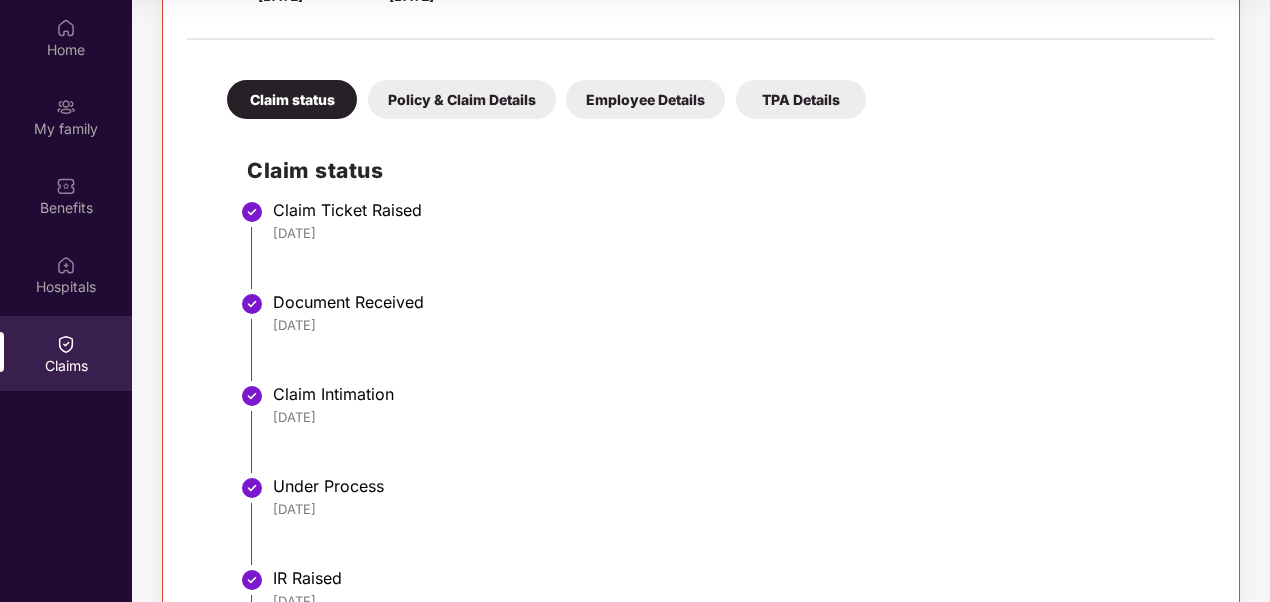
scroll to position [916, 0]
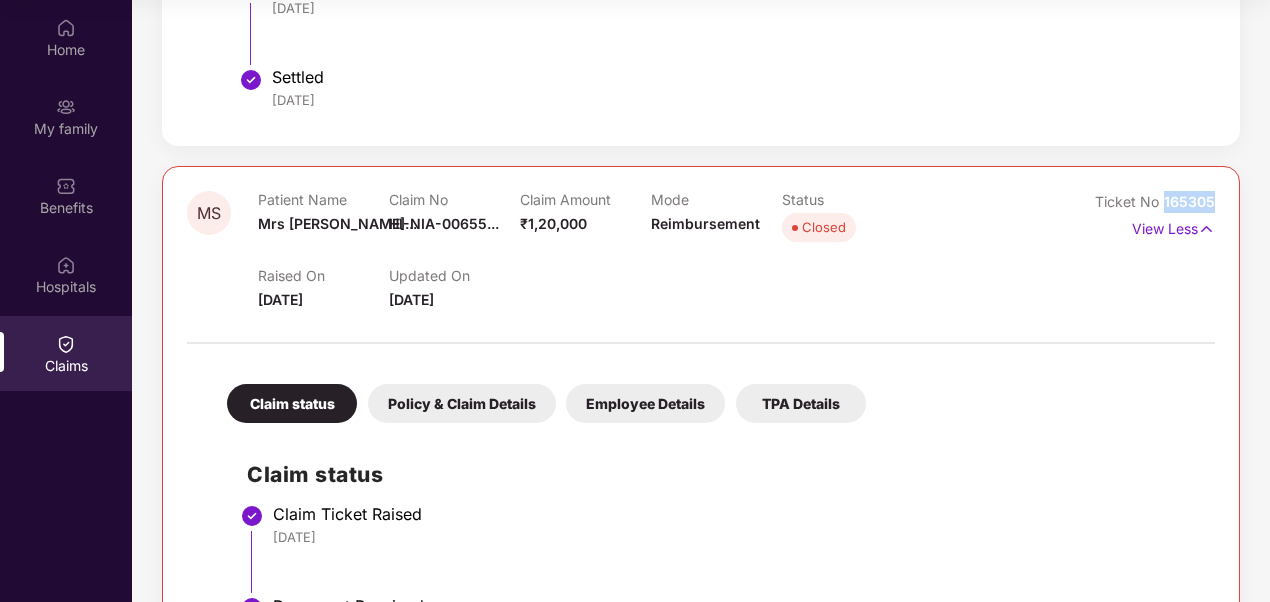
drag, startPoint x: 1218, startPoint y: 205, endPoint x: 1165, endPoint y: 196, distance: 53.7
click at [1165, 196] on div "MS Patient Name Mrs Shashikal... Claim No HI-NIA-00655... Claim Amount ₹1,20,00…" at bounding box center [701, 604] width 1078 height 877
copy span "165305"
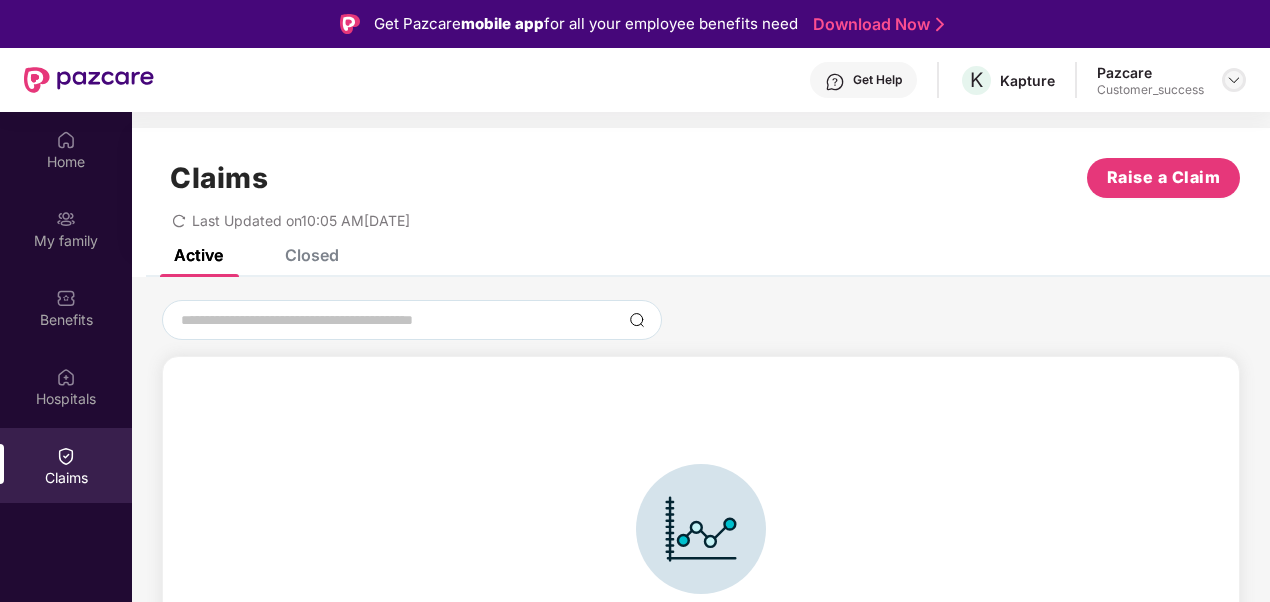
click at [1231, 75] on img at bounding box center [1234, 80] width 16 height 16
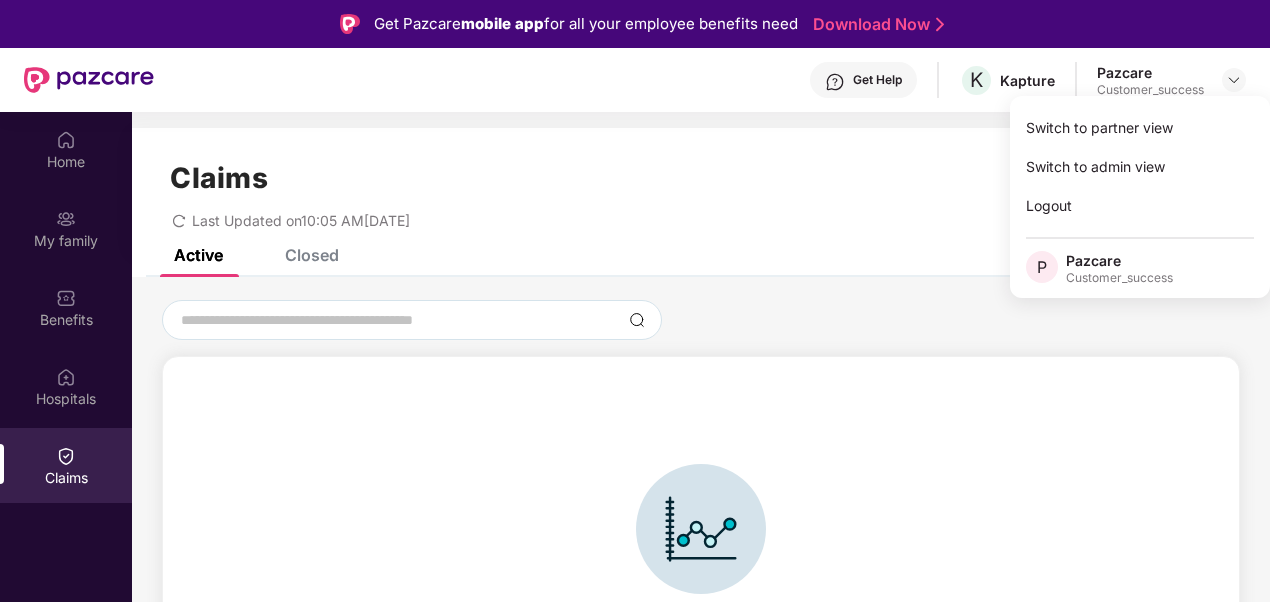
click at [824, 147] on div "Claims Raise a Claim Last Updated on 10:05 AM[DATE]" at bounding box center [701, 188] width 1138 height 121
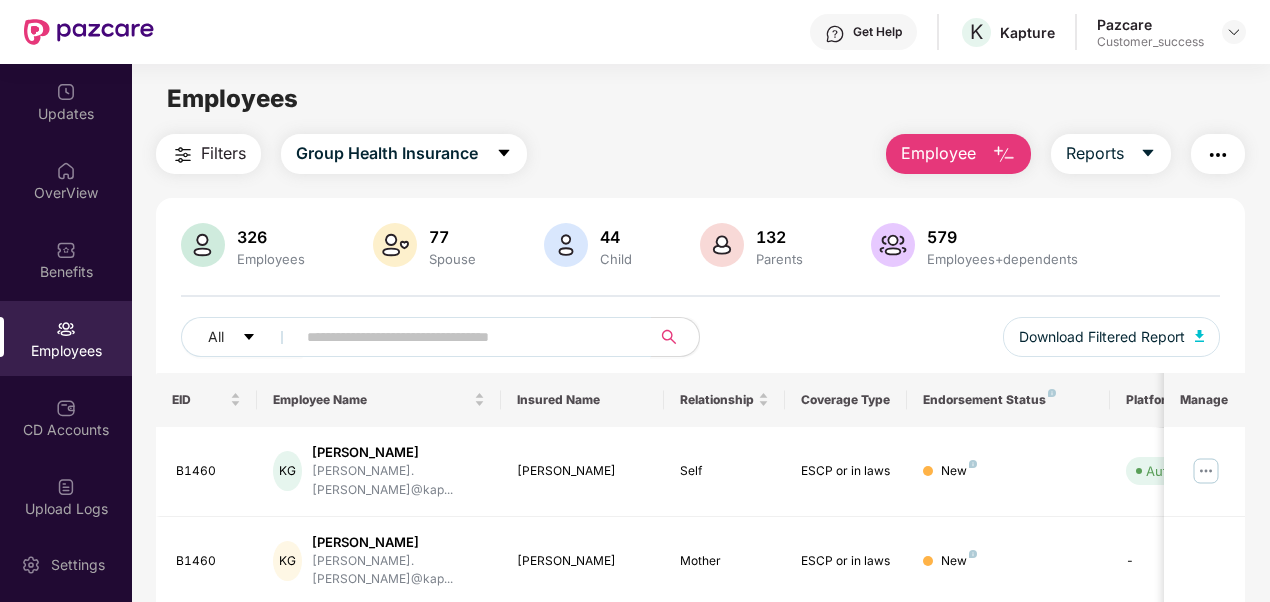
click at [520, 327] on input "text" at bounding box center [465, 337] width 317 height 30
type input "******"
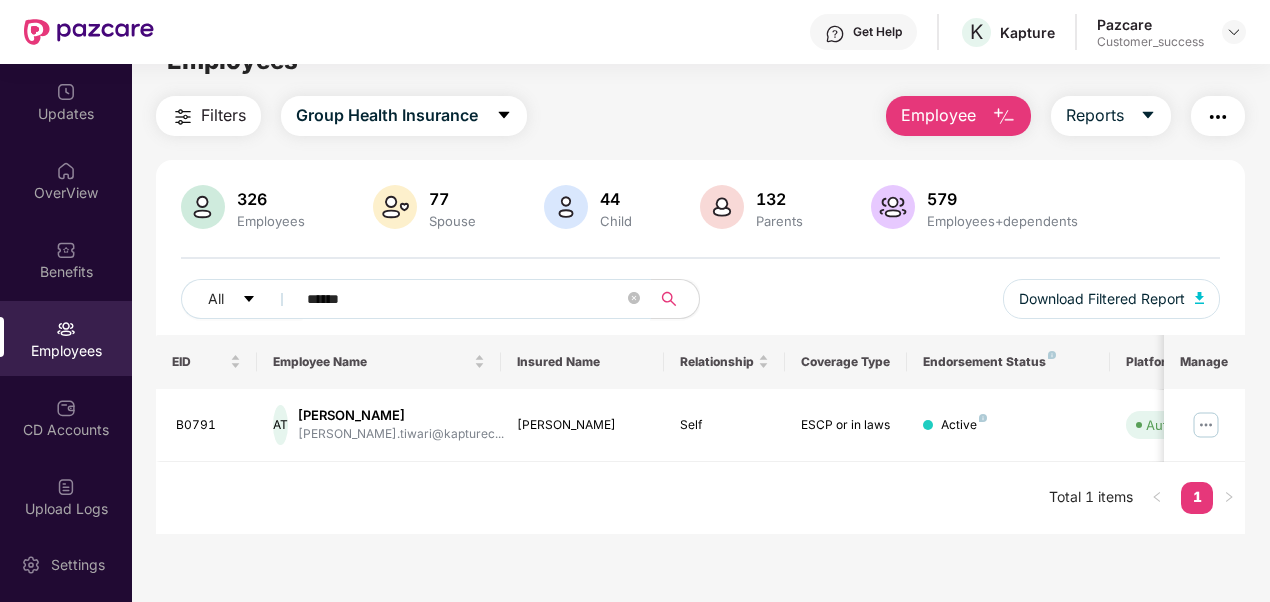
scroll to position [39, 0]
click at [1205, 423] on img at bounding box center [1206, 424] width 32 height 32
